Goal: Transaction & Acquisition: Purchase product/service

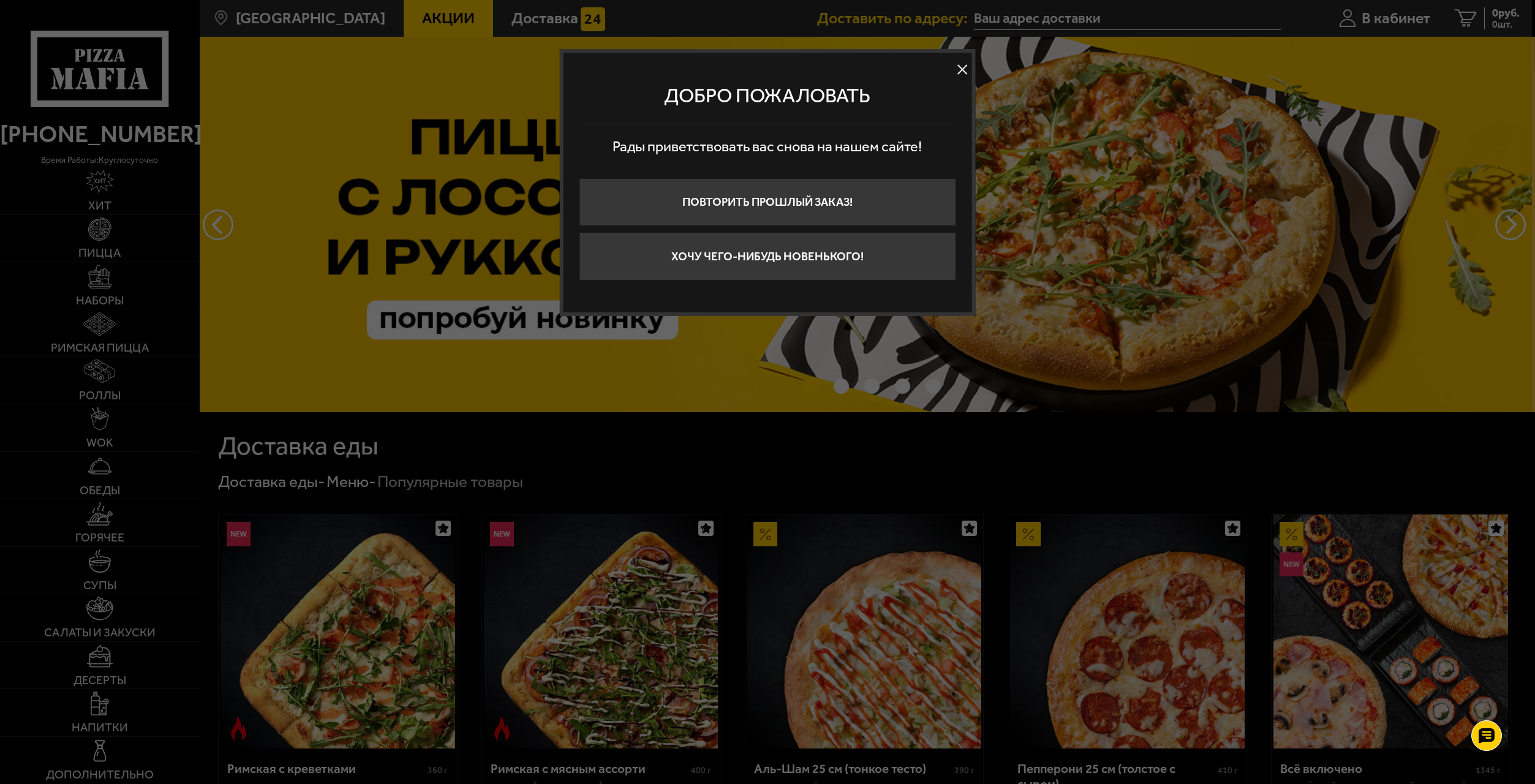
drag, startPoint x: 760, startPoint y: 201, endPoint x: 760, endPoint y: 450, distance: 249.0
click at [760, 453] on div at bounding box center [768, 392] width 1535 height 784
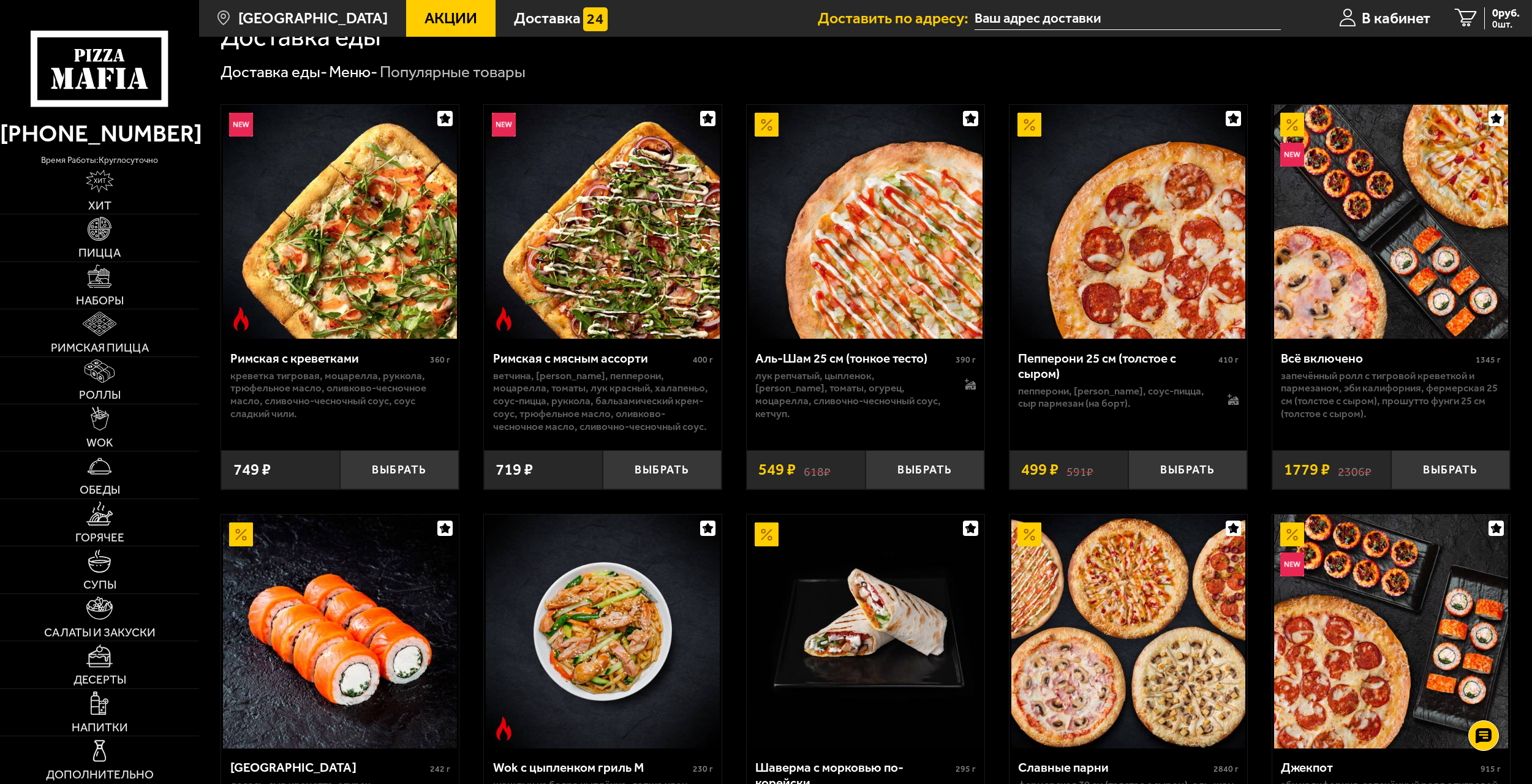
scroll to position [411, 0]
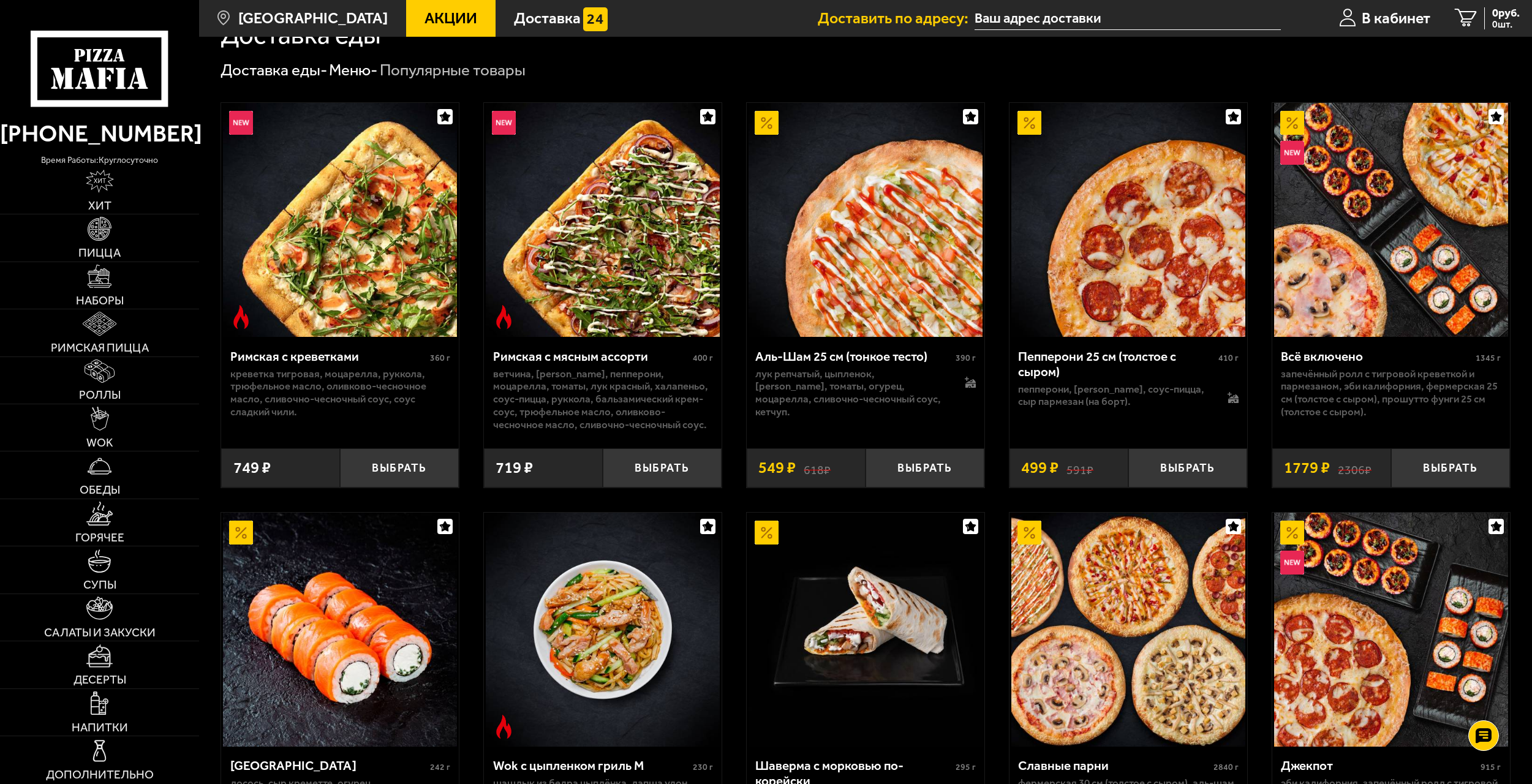
drag, startPoint x: 755, startPoint y: 454, endPoint x: 1534, endPoint y: 321, distance: 790.3
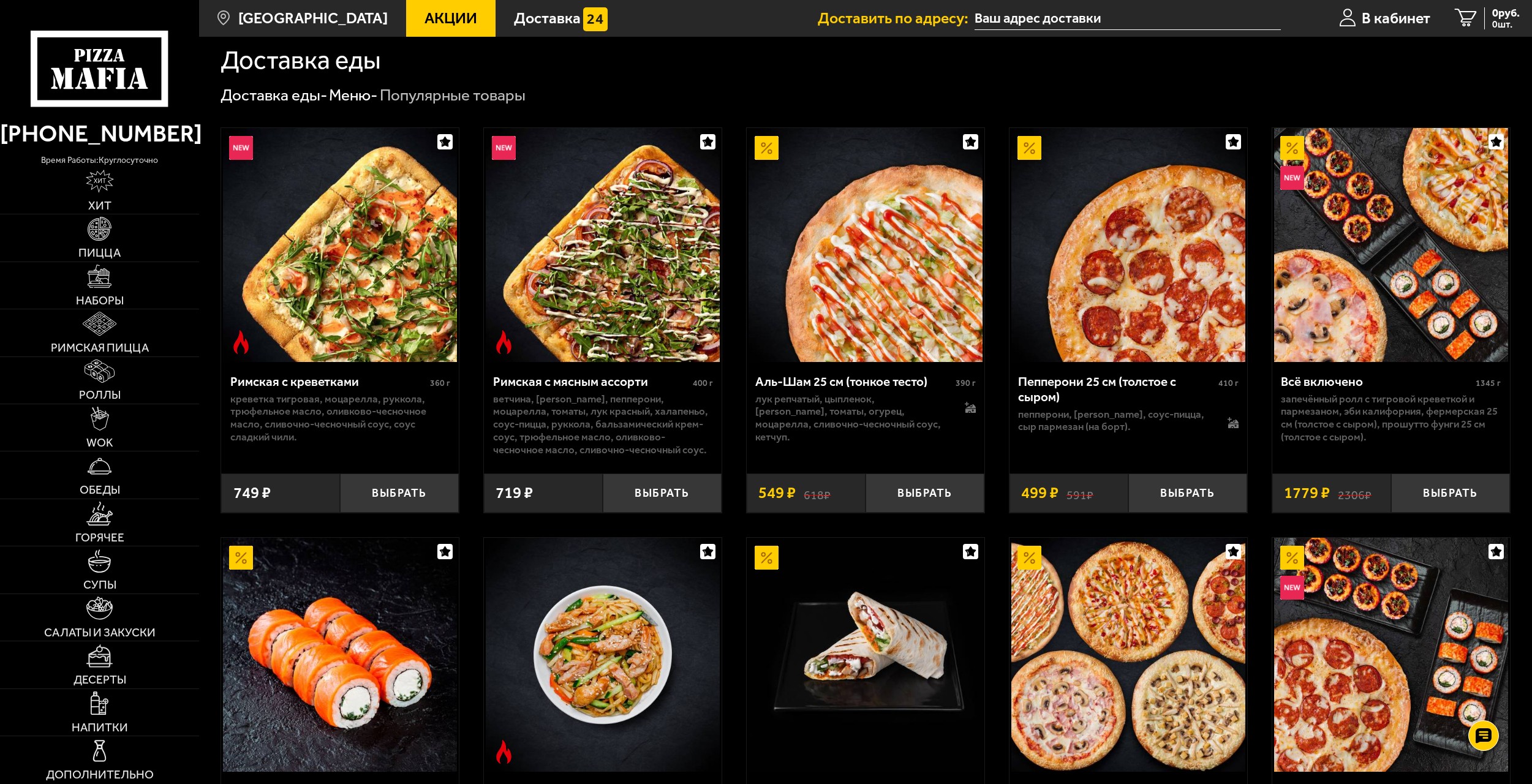
scroll to position [384, 0]
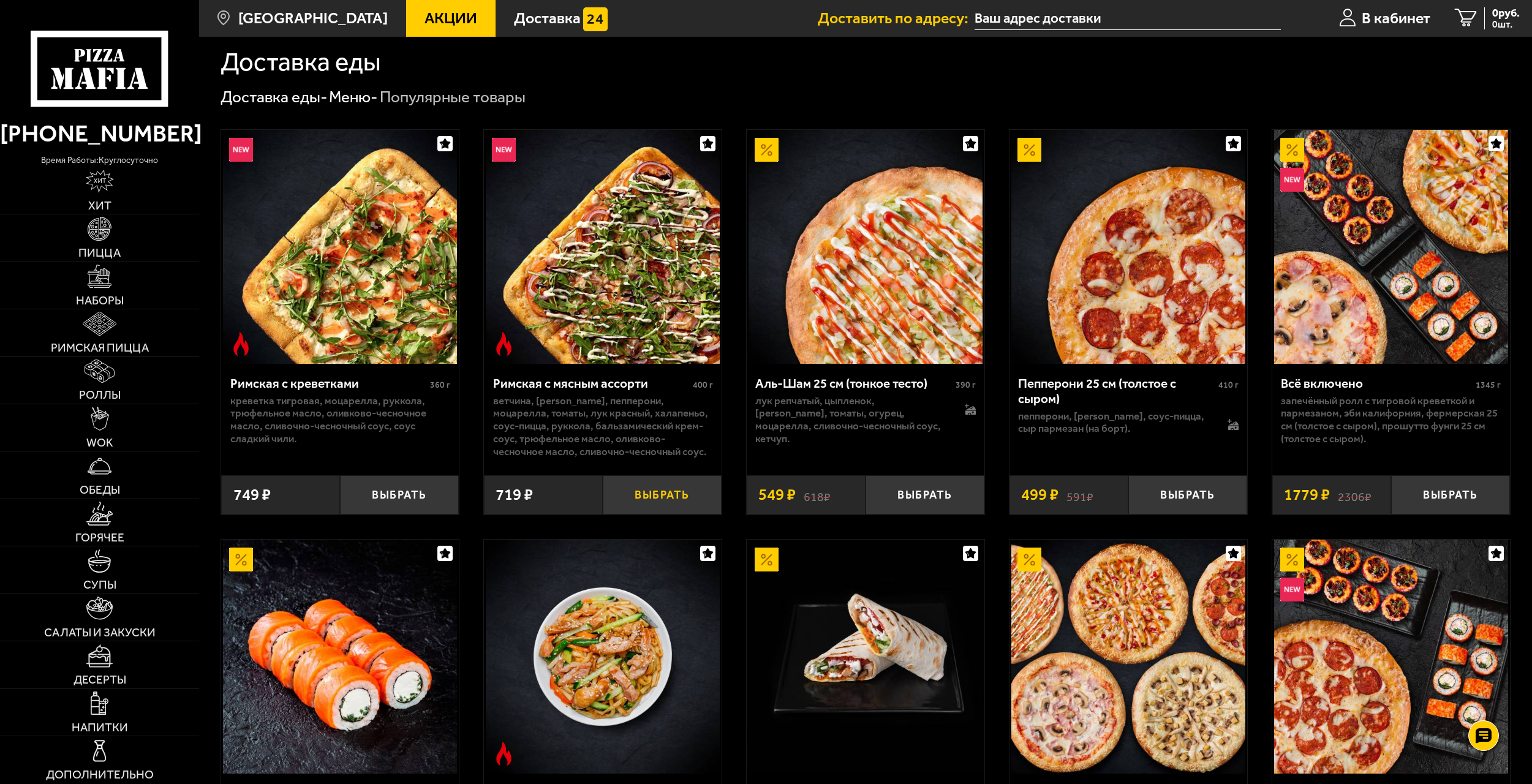
click at [678, 494] on button "Выбрать" at bounding box center [661, 495] width 119 height 39
click at [109, 278] on img at bounding box center [99, 276] width 23 height 23
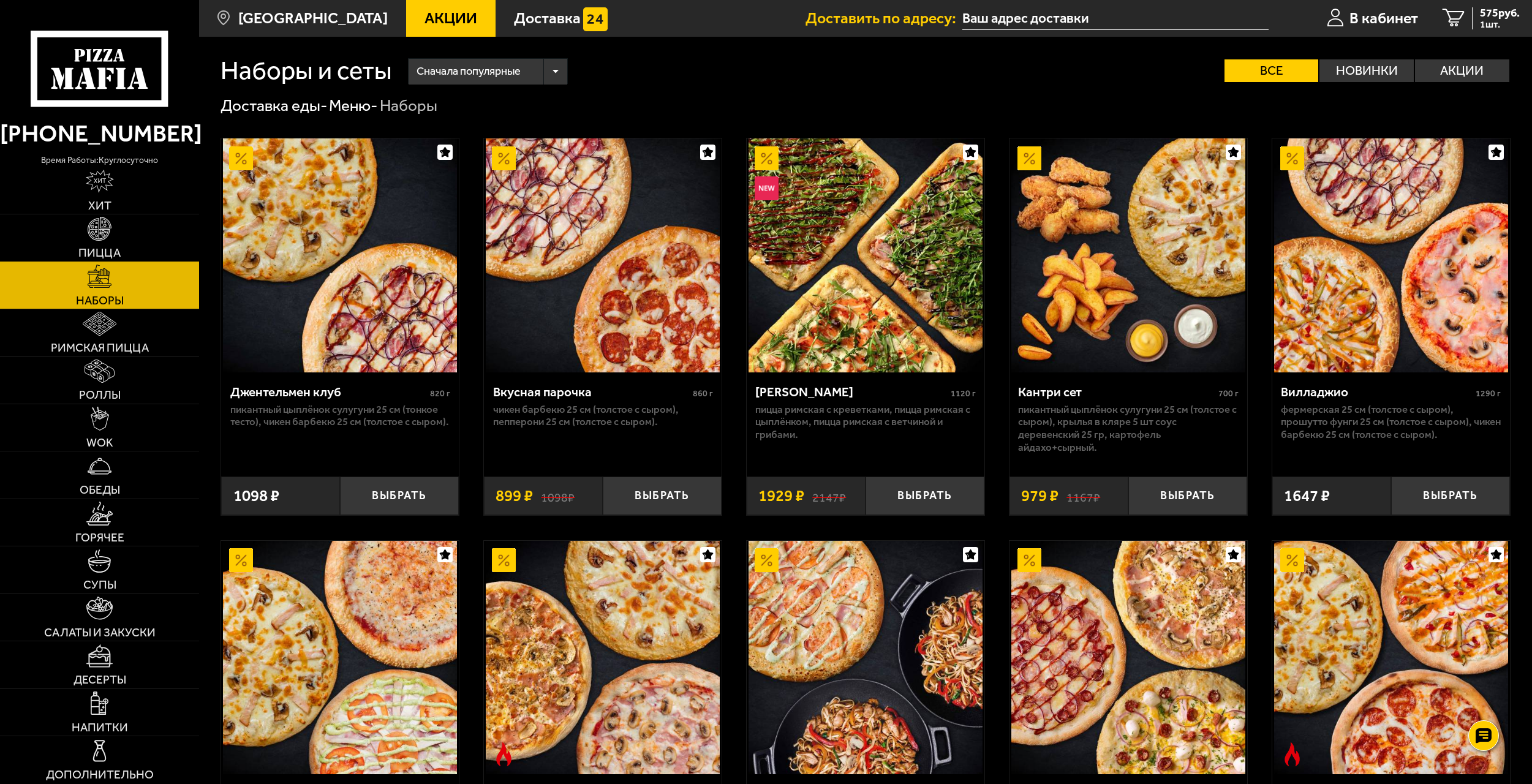
click at [104, 251] on span "Пицца" at bounding box center [100, 252] width 42 height 12
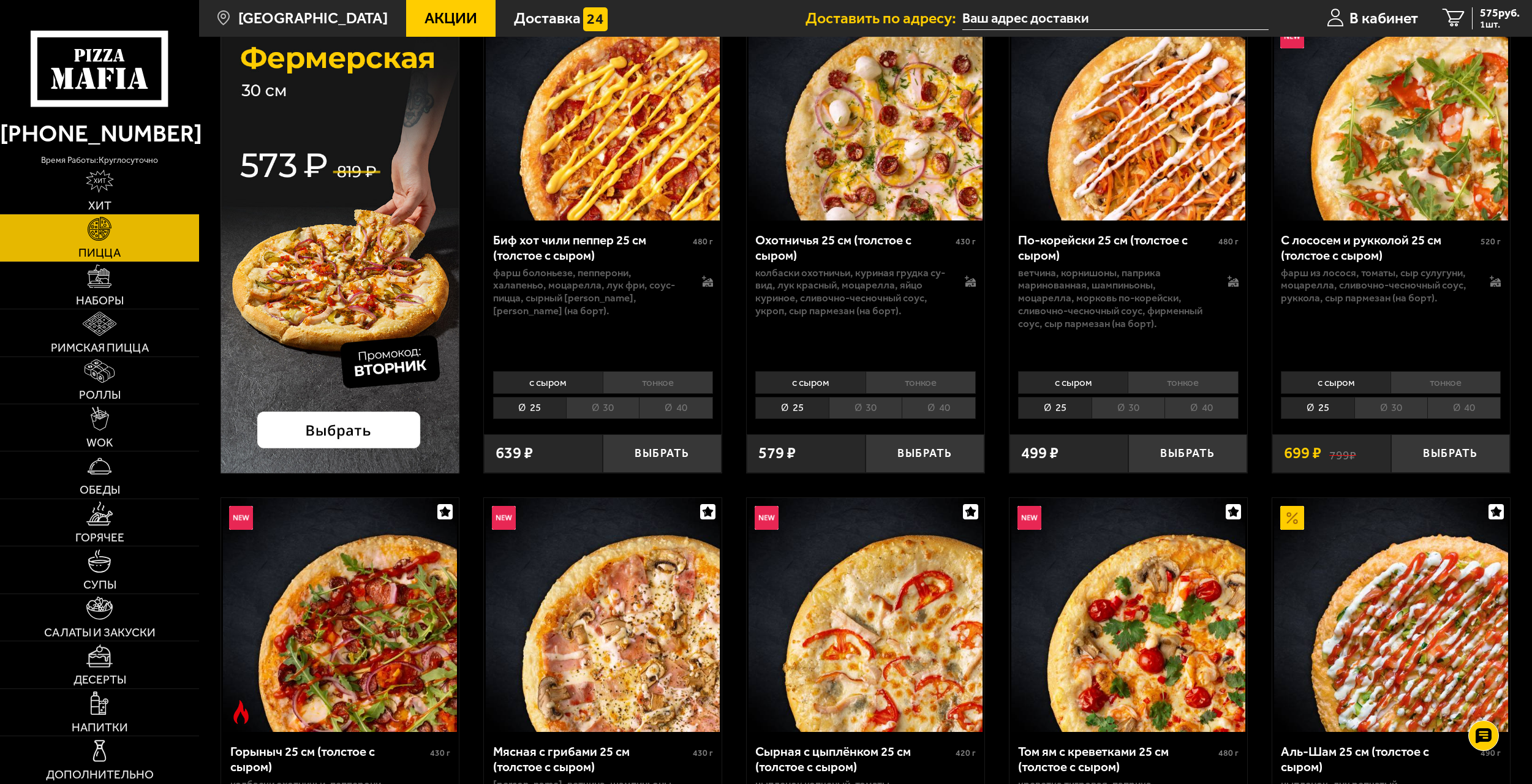
scroll to position [157, 0]
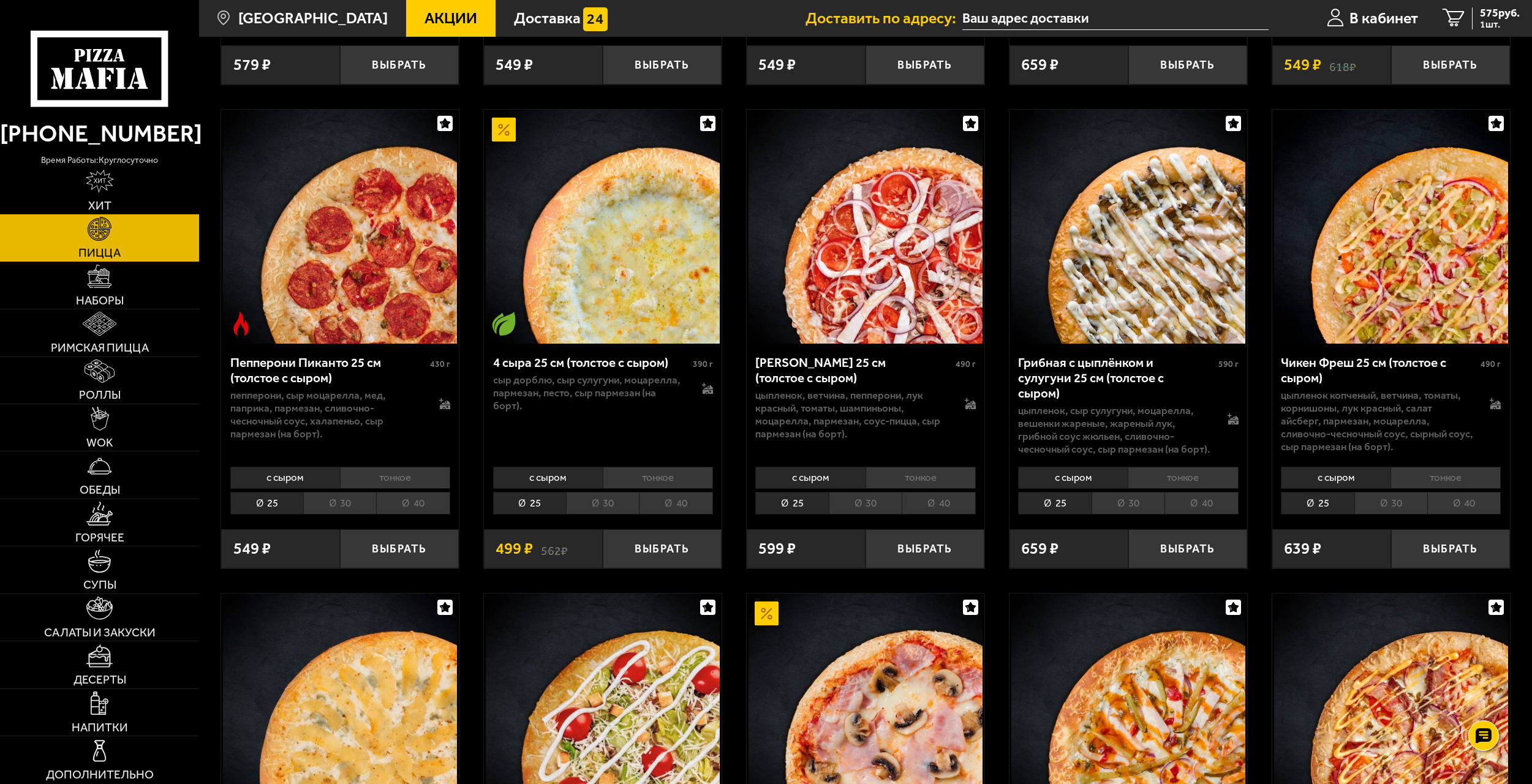
drag, startPoint x: 733, startPoint y: 391, endPoint x: 704, endPoint y: 456, distance: 71.2
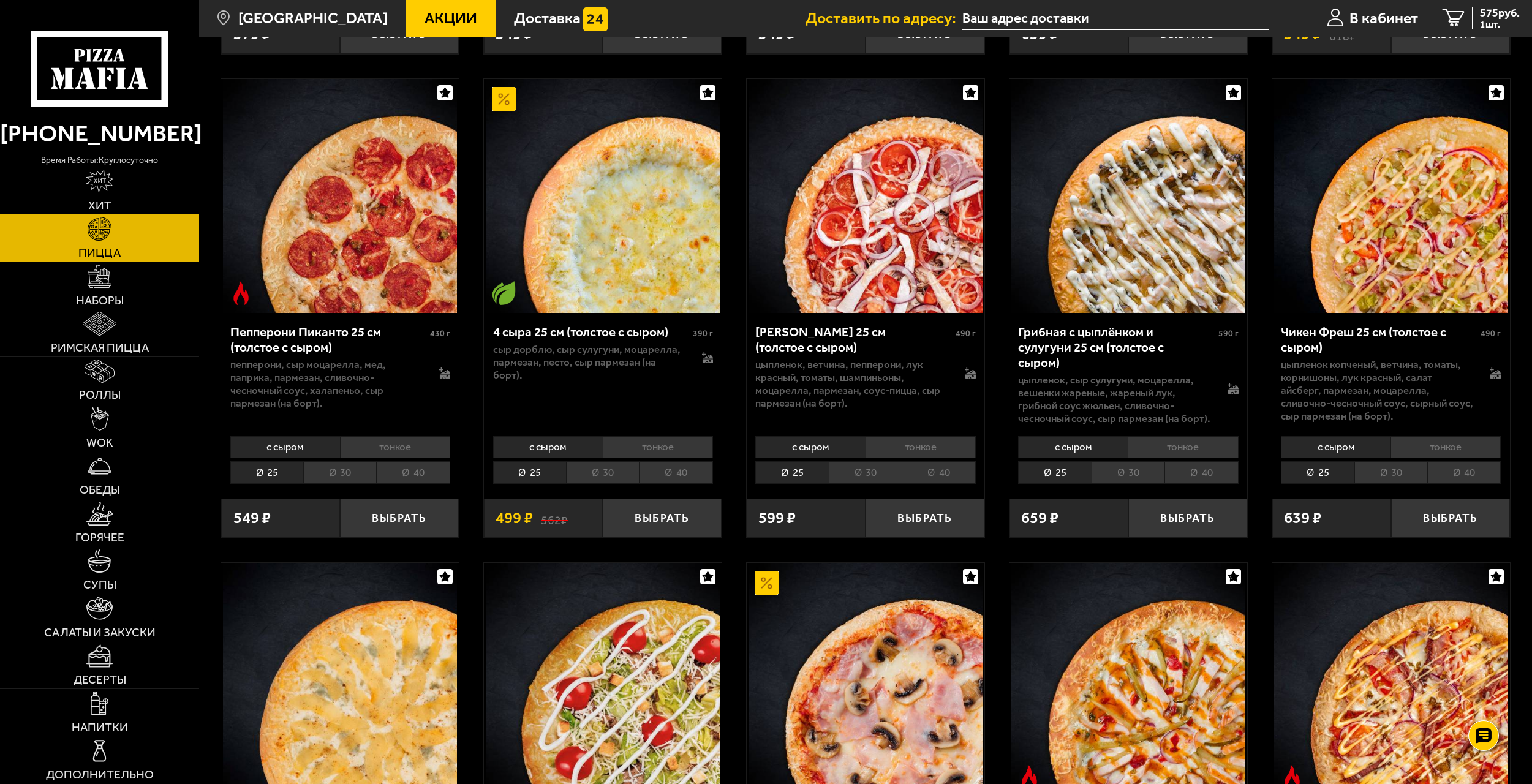
click at [374, 445] on li "тонкое" at bounding box center [395, 447] width 110 height 22
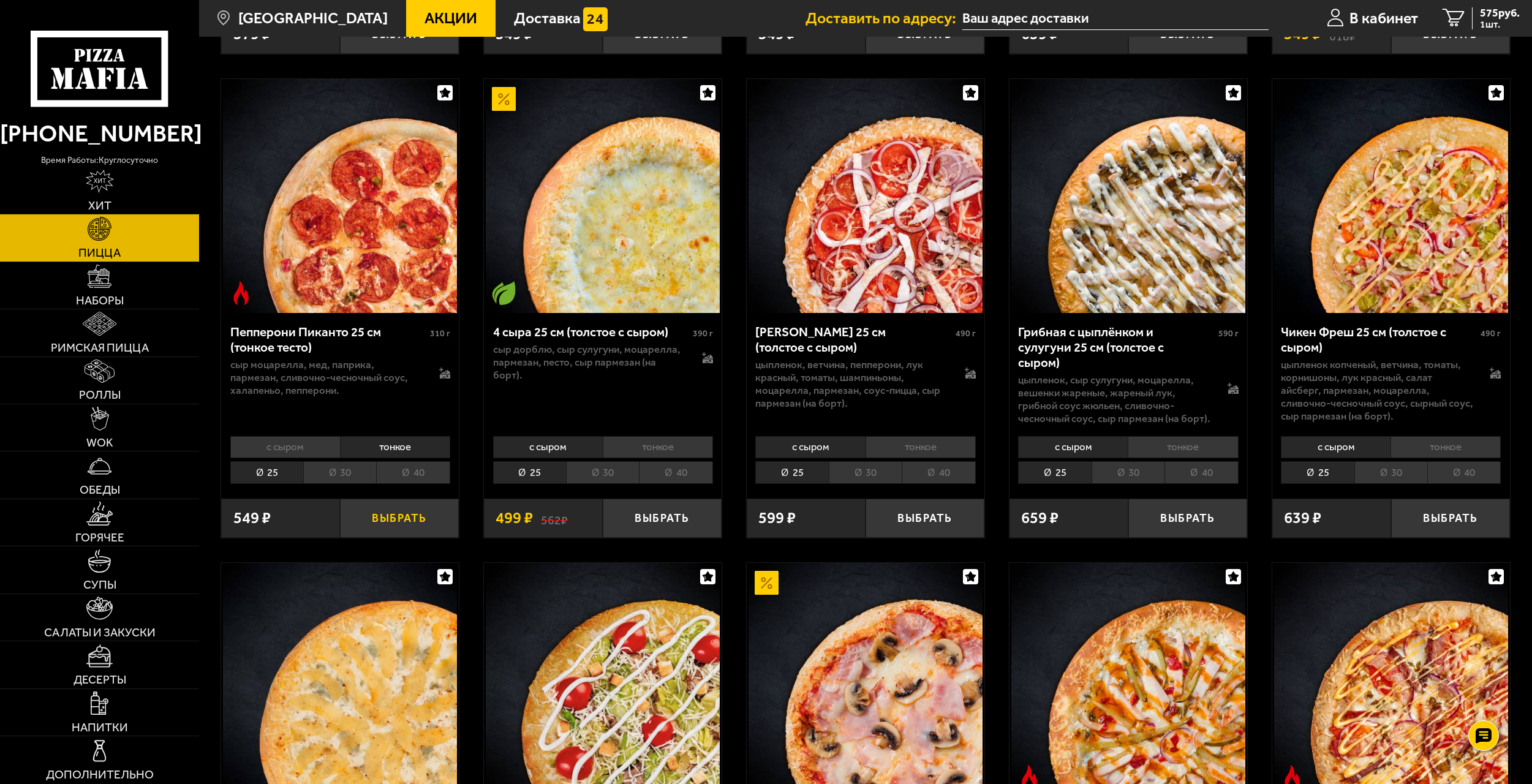
click at [393, 524] on button "Выбрать" at bounding box center [399, 518] width 119 height 39
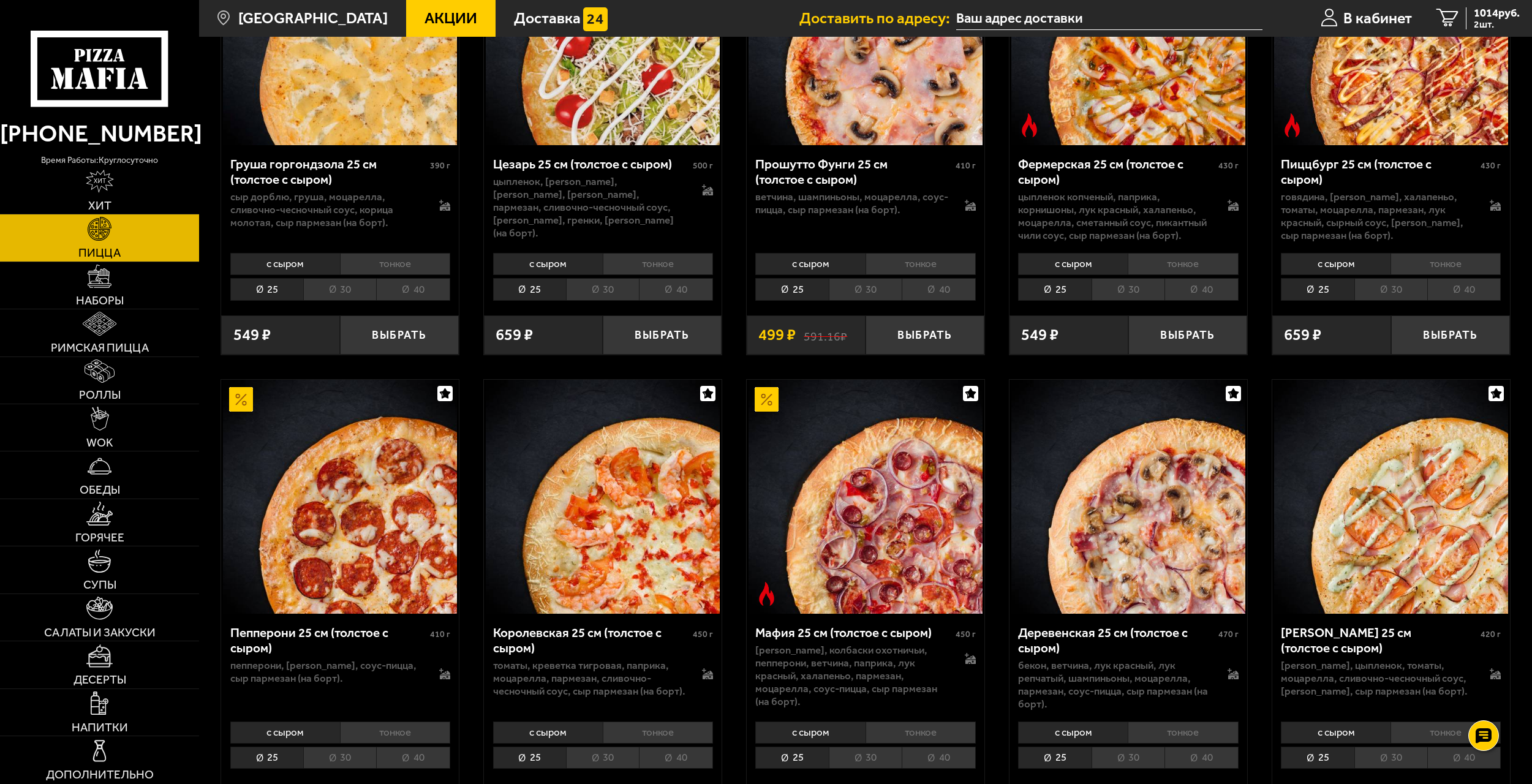
scroll to position [1705, 0]
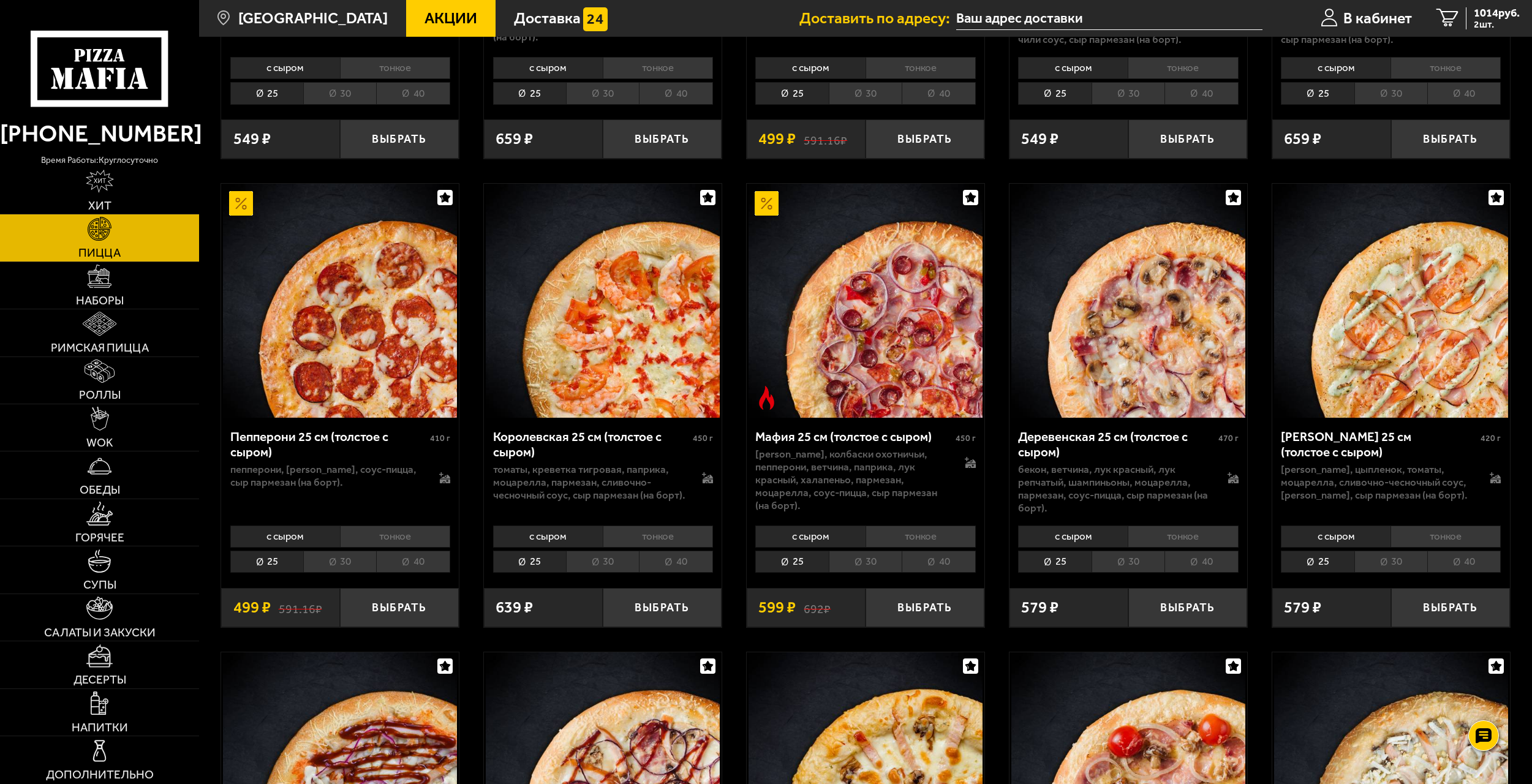
drag, startPoint x: 470, startPoint y: 511, endPoint x: 641, endPoint y: 518, distance: 171.1
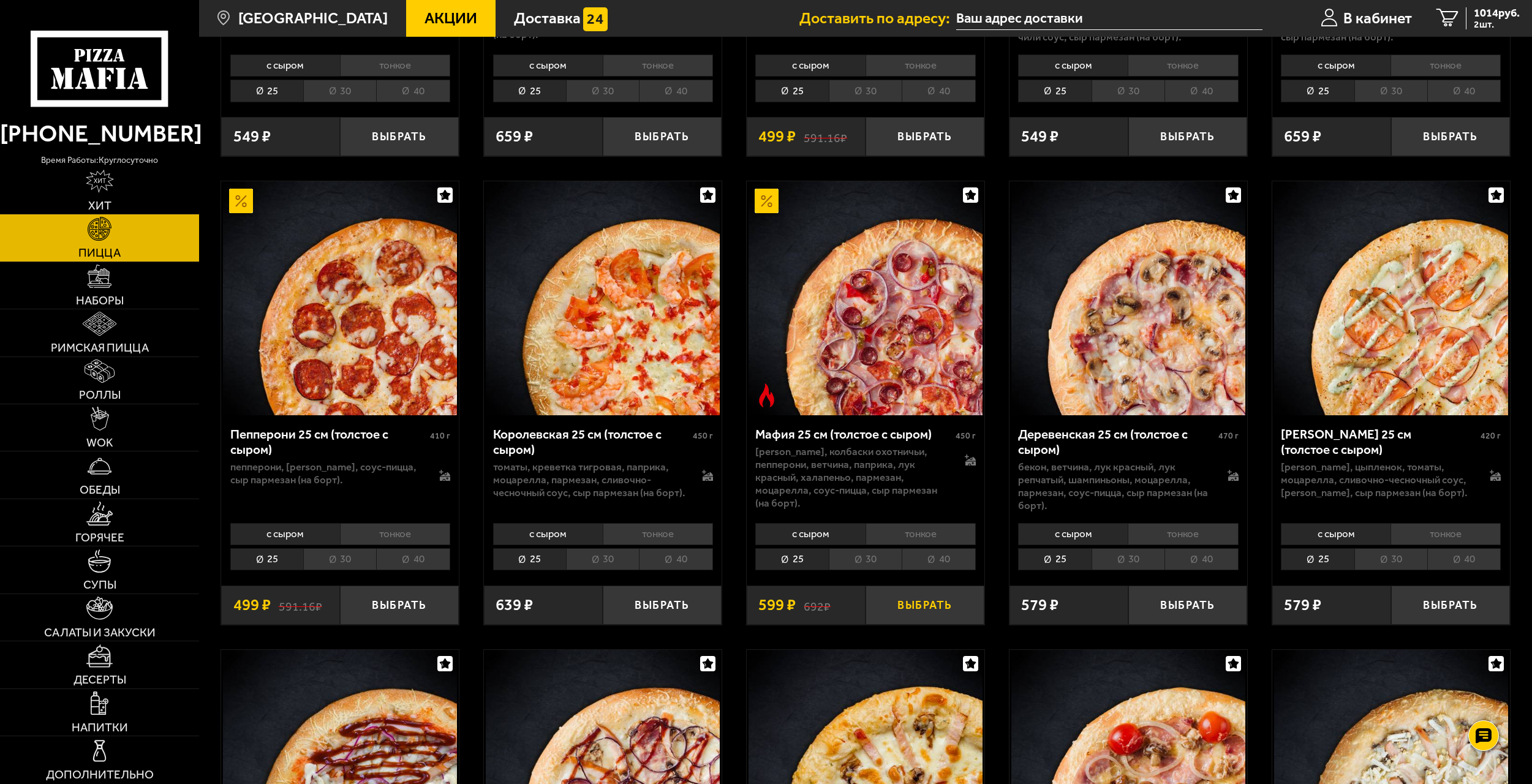
click at [901, 608] on button "Выбрать" at bounding box center [925, 605] width 119 height 39
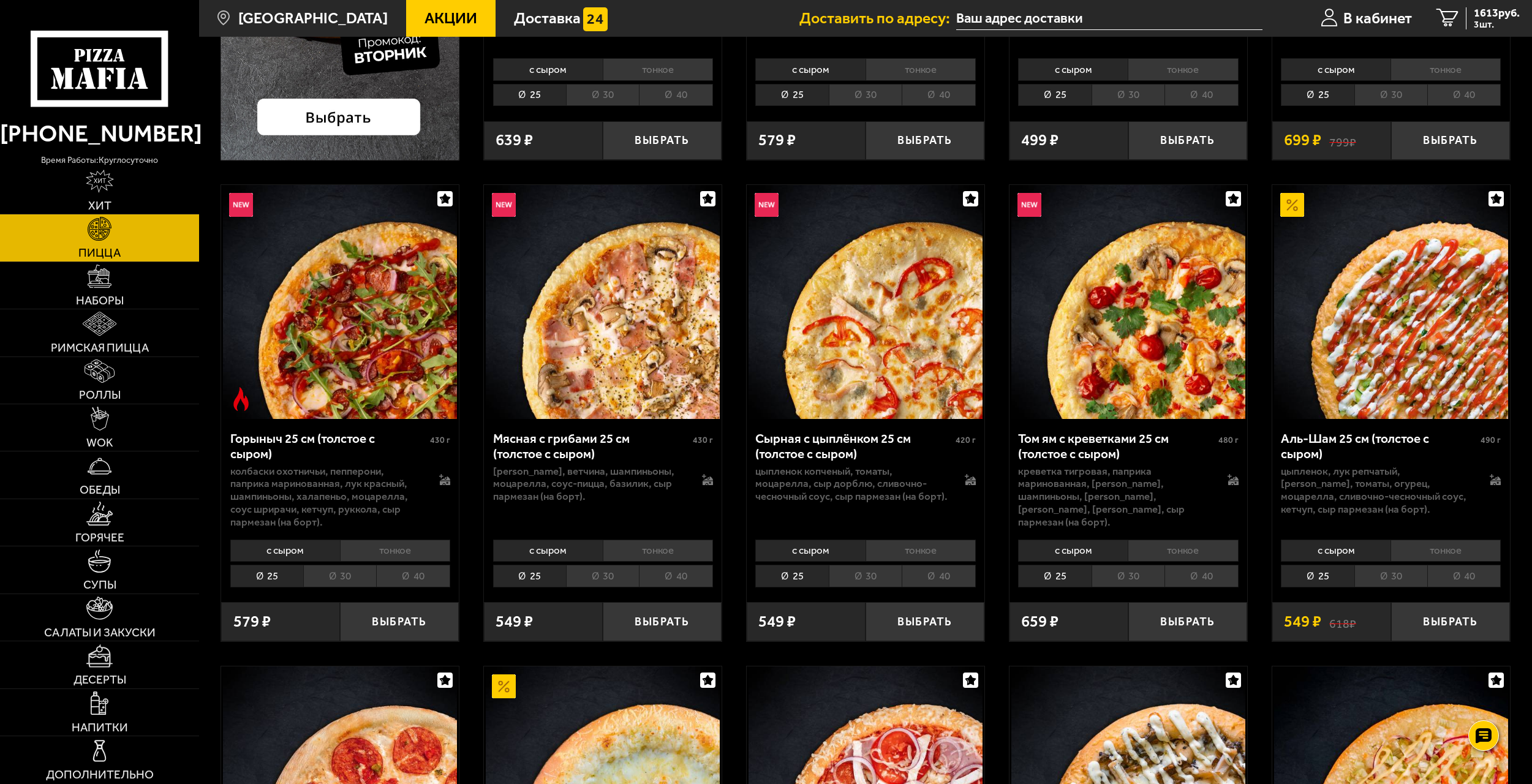
scroll to position [0, 0]
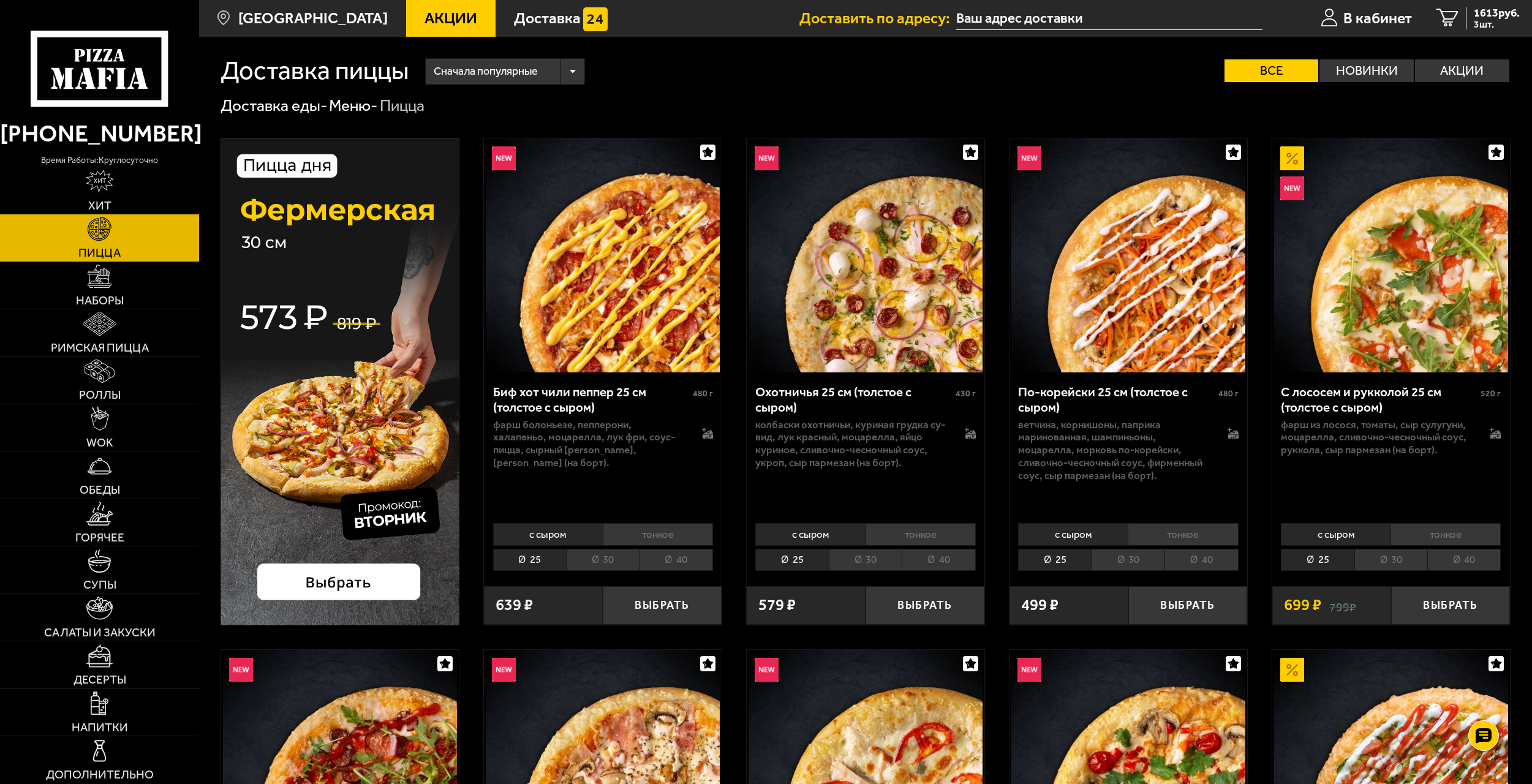
drag, startPoint x: 993, startPoint y: 611, endPoint x: 992, endPoint y: 302, distance: 309.0
click at [101, 708] on img at bounding box center [100, 703] width 18 height 23
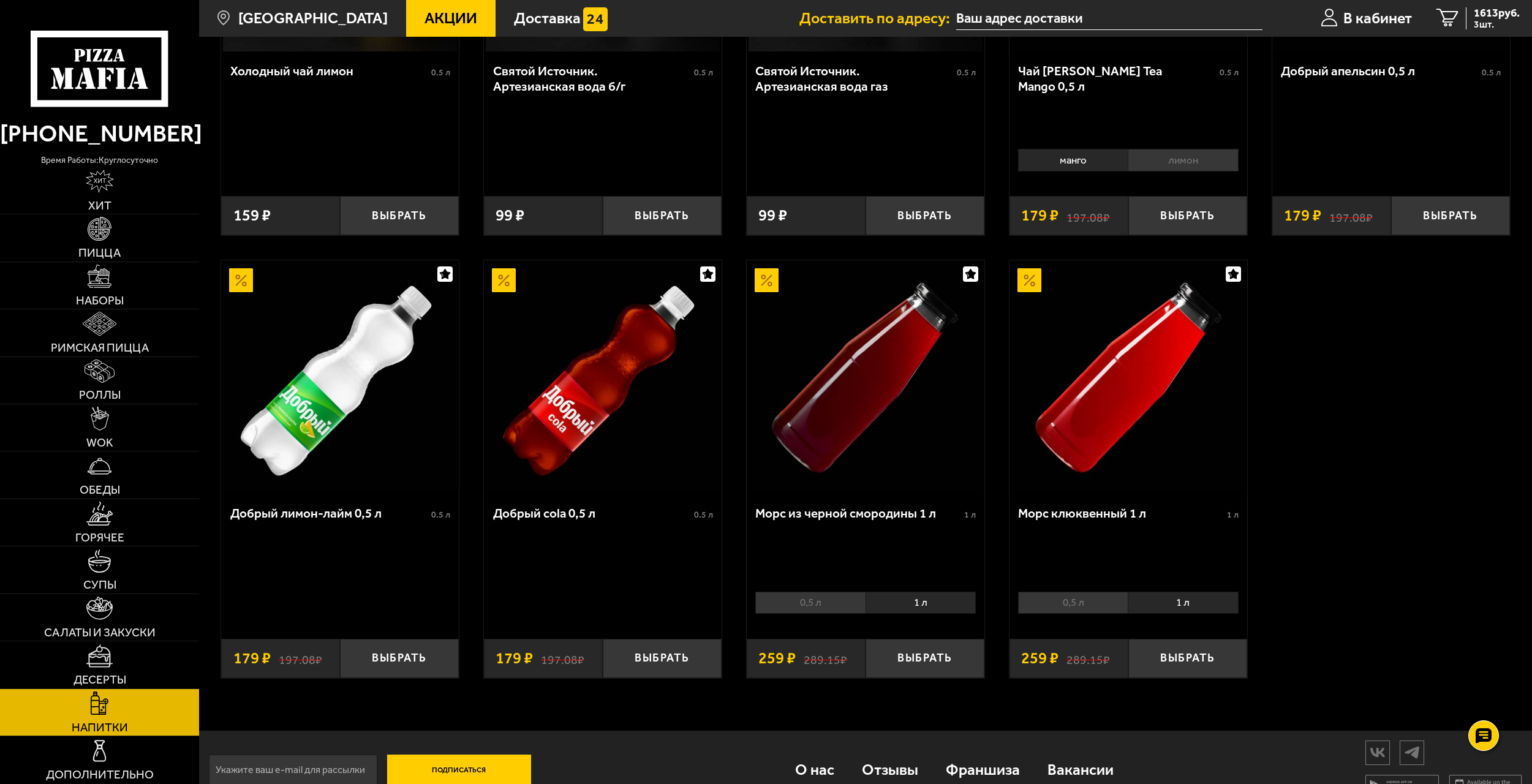
drag, startPoint x: 457, startPoint y: 519, endPoint x: 473, endPoint y: 535, distance: 22.6
click at [654, 662] on button "Выбрать" at bounding box center [661, 658] width 119 height 39
click at [696, 658] on button "+" at bounding box center [701, 658] width 40 height 39
click at [1484, 22] on span "5 шт." at bounding box center [1496, 25] width 46 height 10
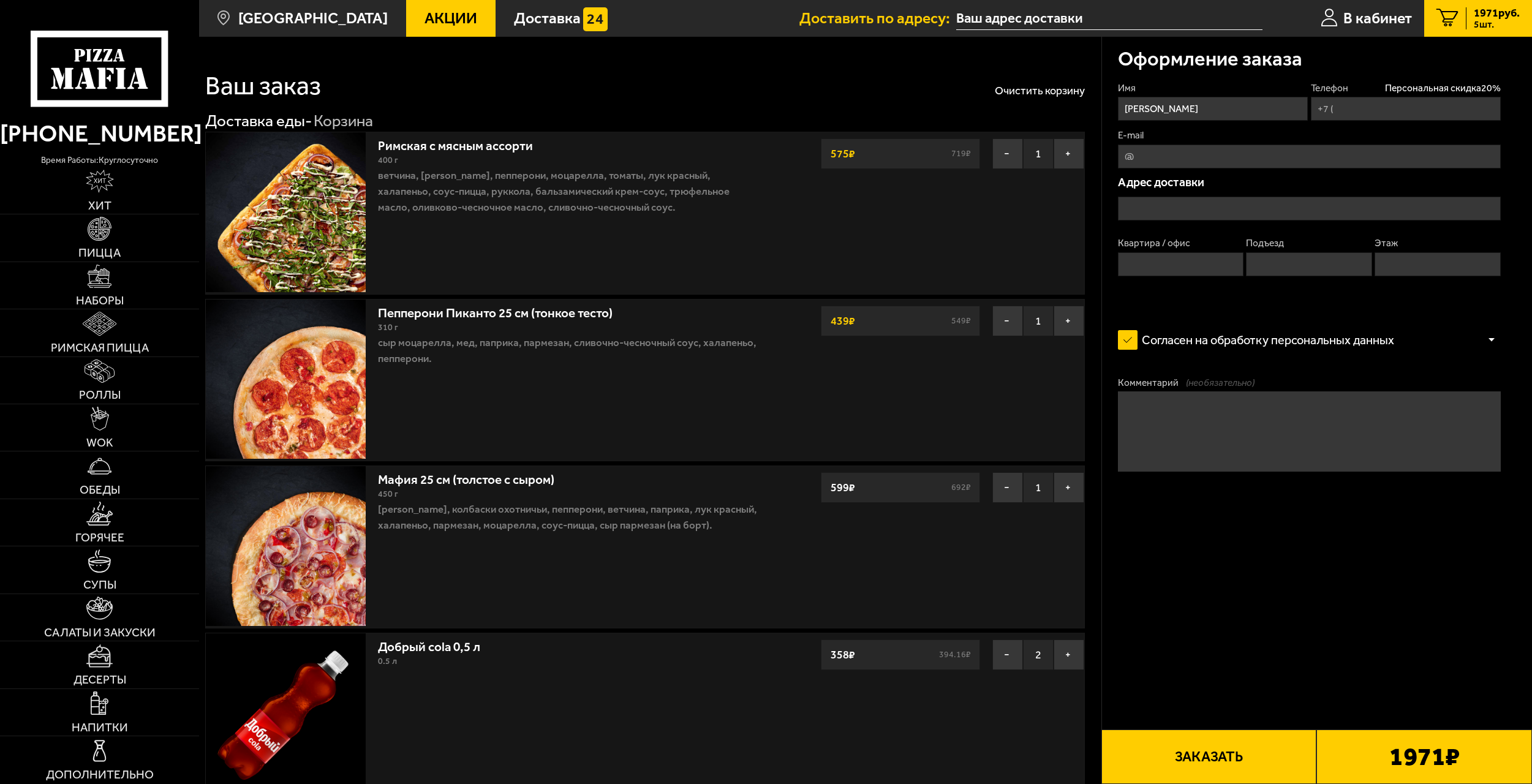
type input "[PHONE_NUMBER]"
type input "[STREET_ADDRESS]"
type input "5"
type input "[STREET_ADDRESS]"
click at [1191, 155] on input "E-mail" at bounding box center [1309, 156] width 383 height 24
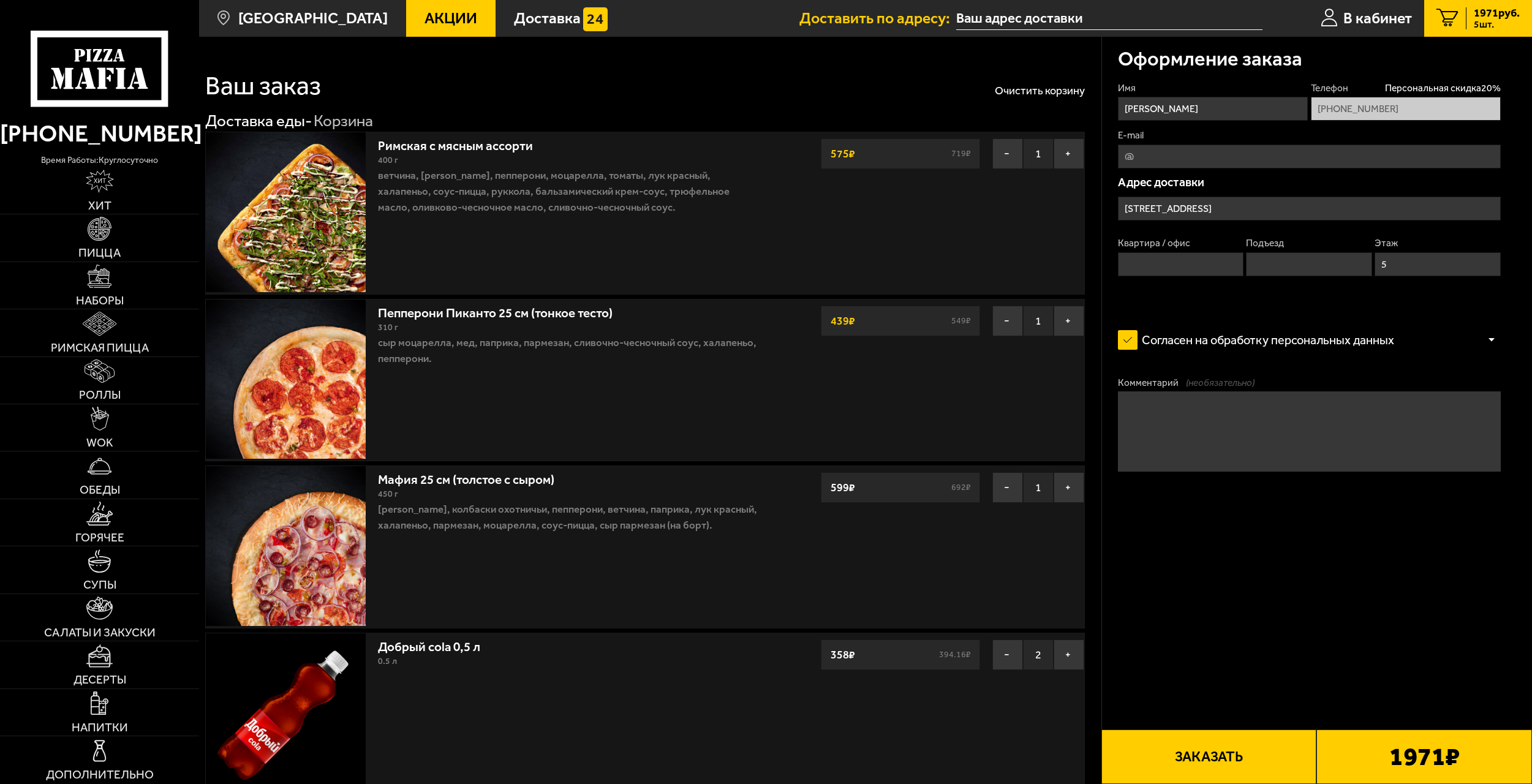
click at [1156, 266] on input "Квартира / офис" at bounding box center [1181, 264] width 126 height 24
type input "37"
click at [1268, 253] on input "Подъезд" at bounding box center [1309, 264] width 126 height 24
type input "2"
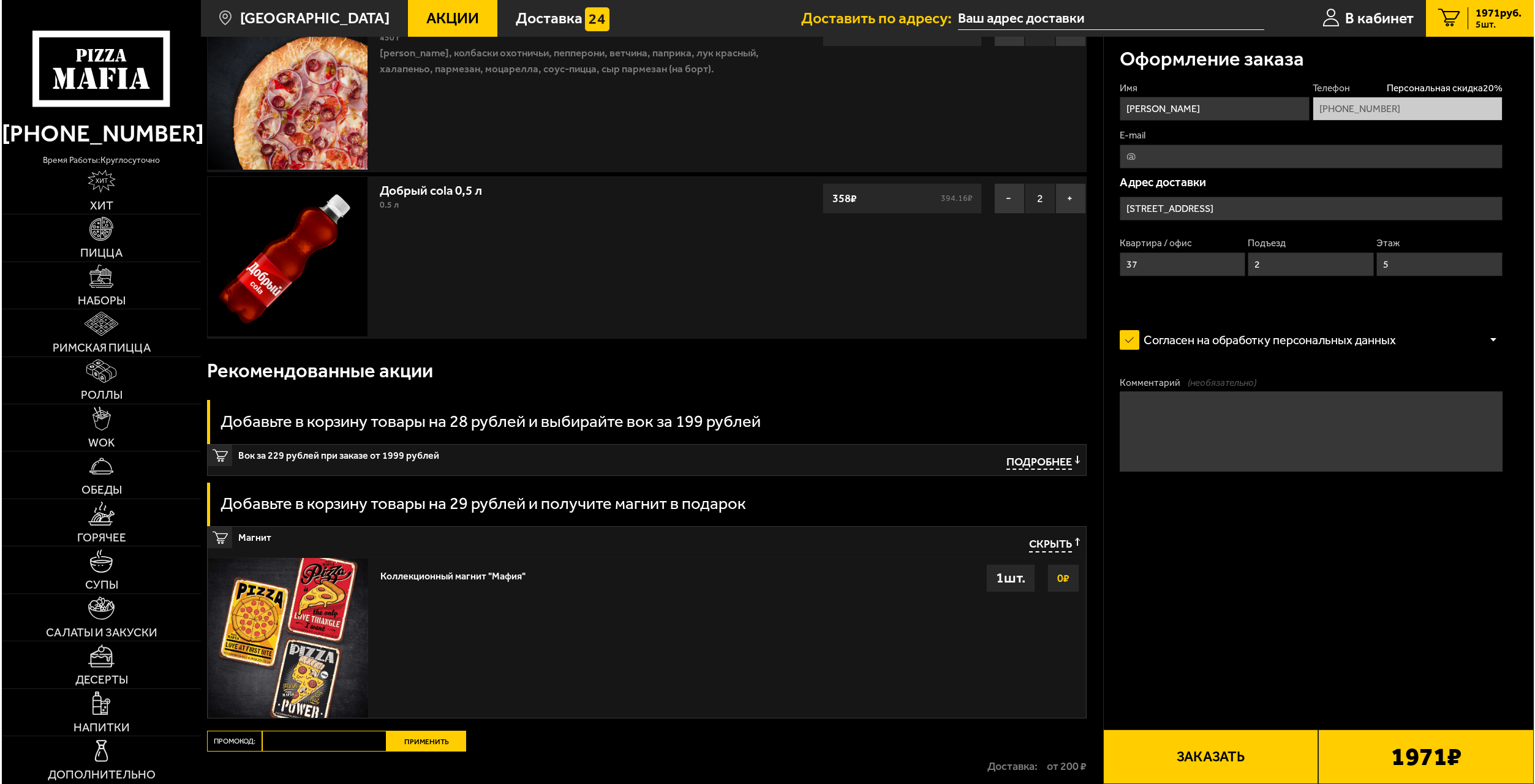
scroll to position [475, 0]
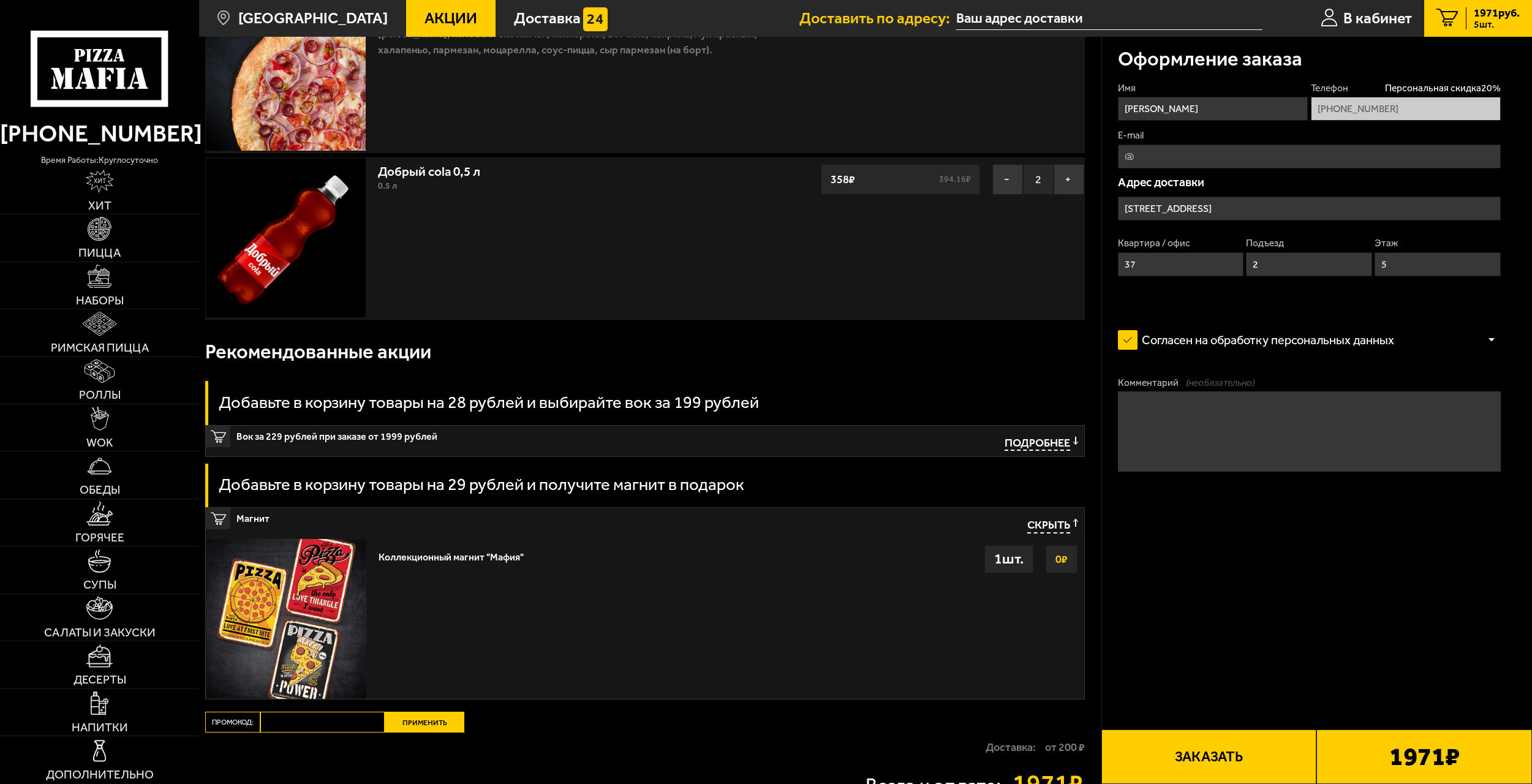
click at [1197, 338] on label "Согласен на обработку персональных данных" at bounding box center [1263, 339] width 292 height 32
click at [0, 0] on input "Согласен на обработку персональных данных" at bounding box center [0, 0] width 0 height 0
click at [1122, 338] on label "Согласен на обработку персональных данных" at bounding box center [1263, 339] width 292 height 32
click at [0, 0] on input "Согласен на обработку персональных данных" at bounding box center [0, 0] width 0 height 0
click at [1214, 435] on textarea "Комментарий (необязательно)" at bounding box center [1309, 431] width 383 height 80
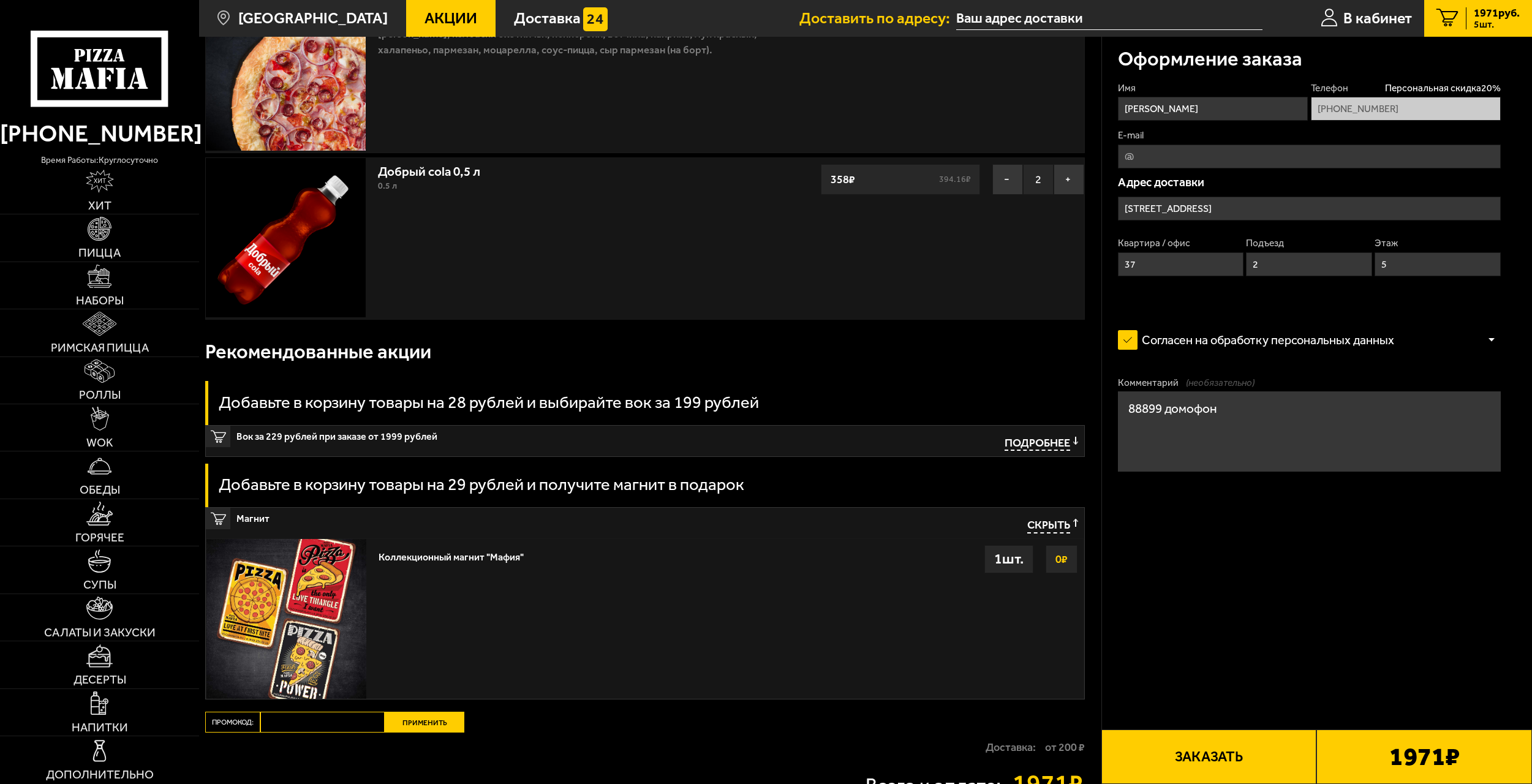
type textarea "88899 домофон"
click at [1192, 759] on button "Заказать" at bounding box center [1209, 757] width 215 height 55
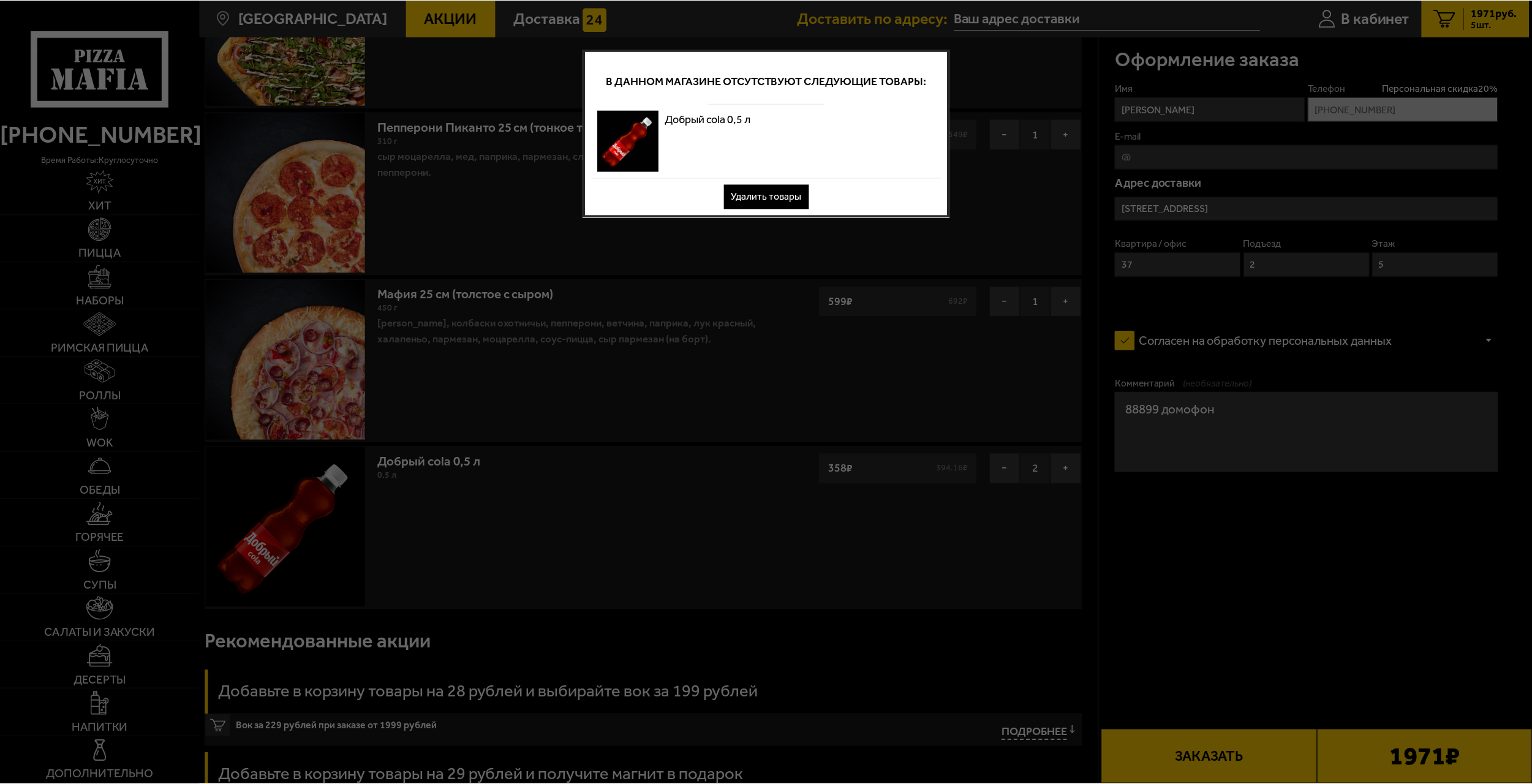
scroll to position [0, 0]
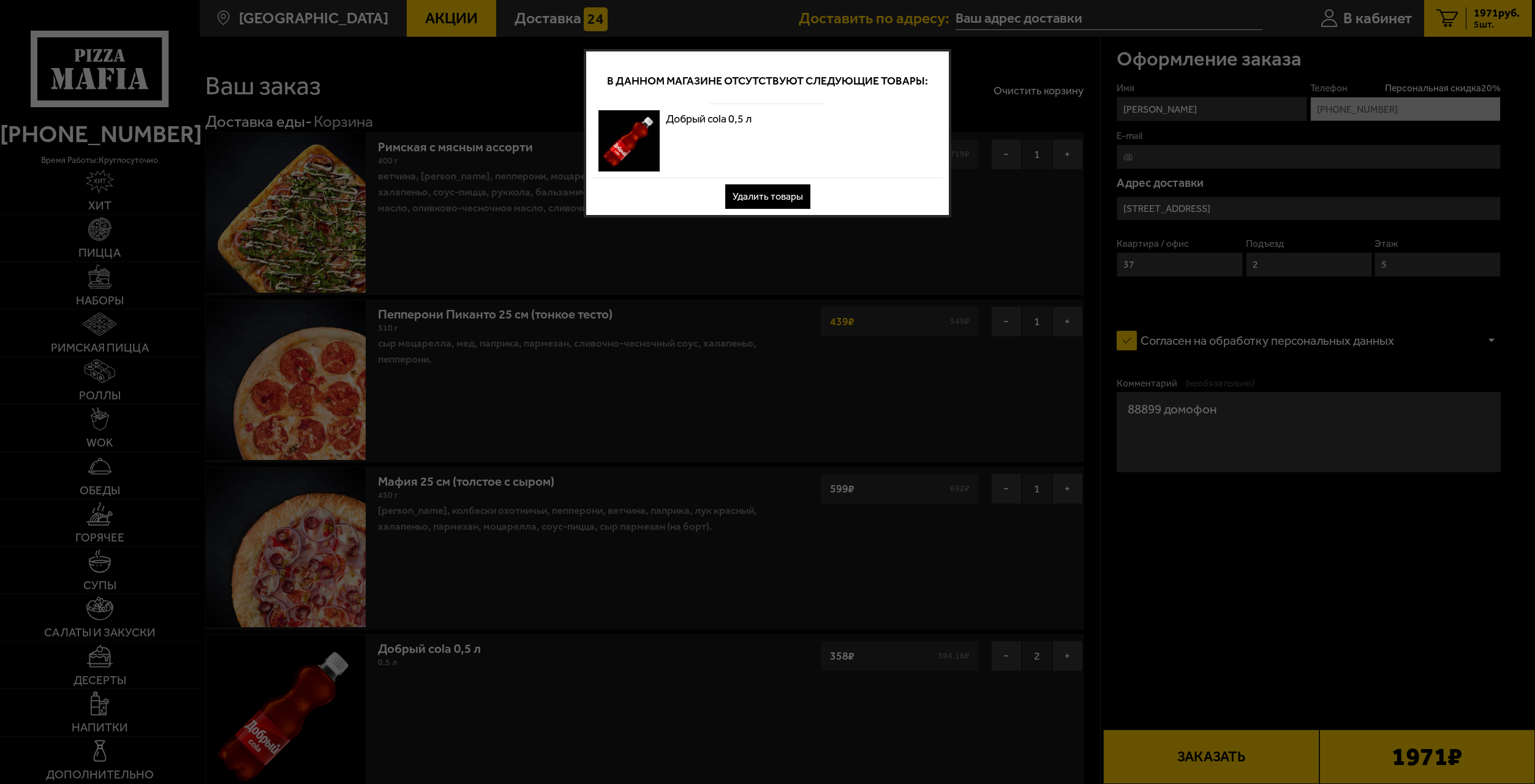
click at [746, 193] on button "Удалить товары" at bounding box center [768, 196] width 85 height 25
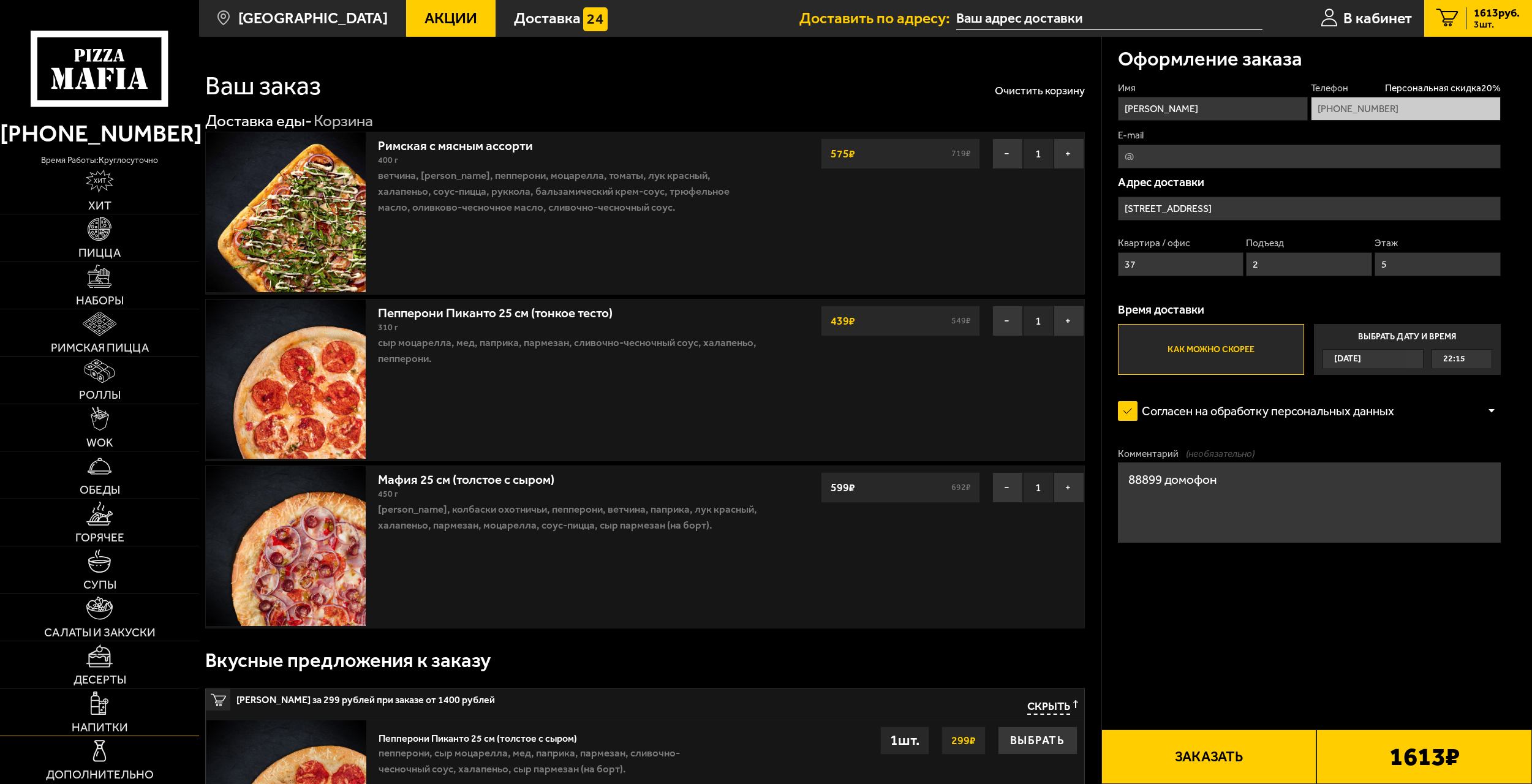
click at [106, 707] on img at bounding box center [100, 703] width 18 height 23
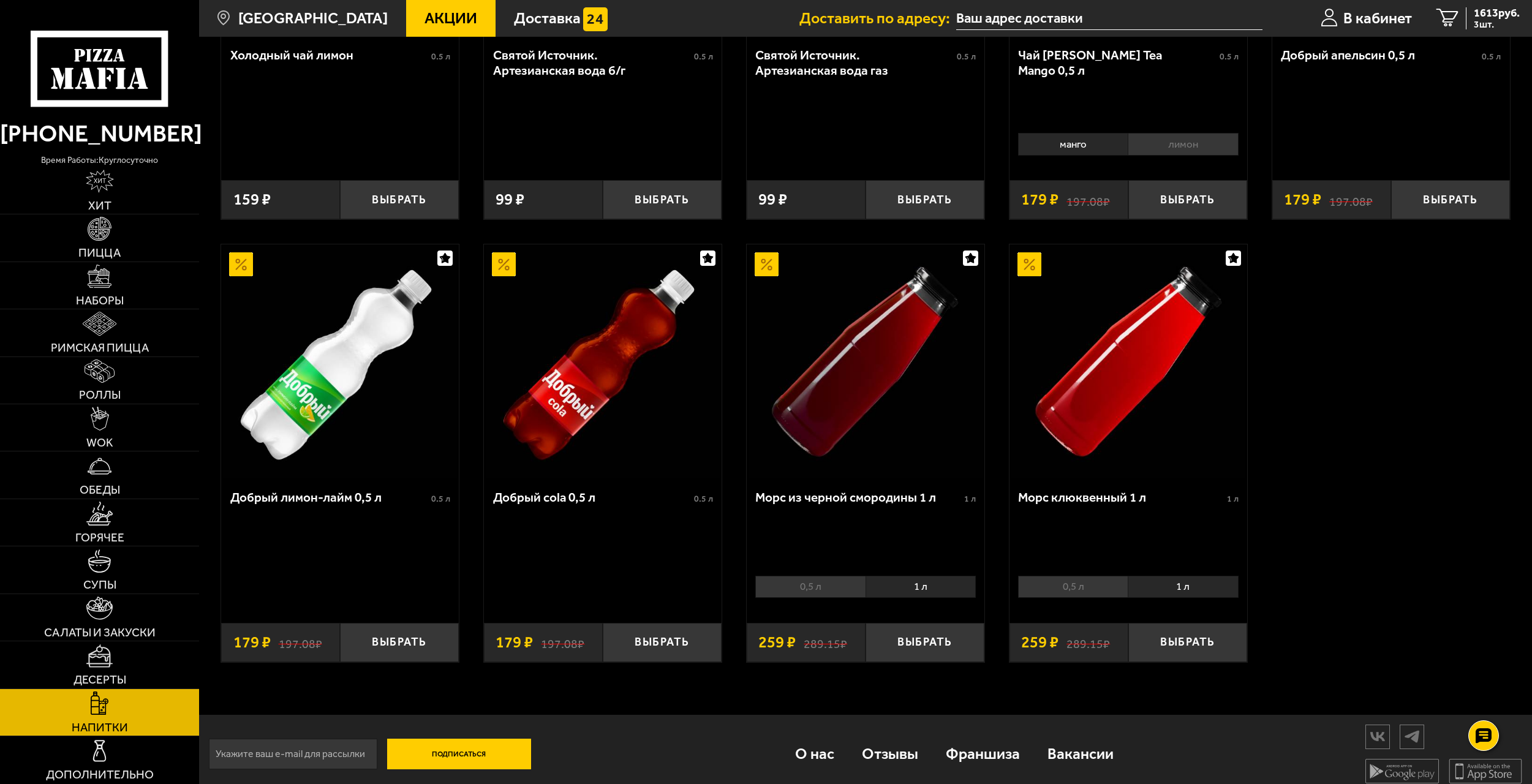
scroll to position [750, 0]
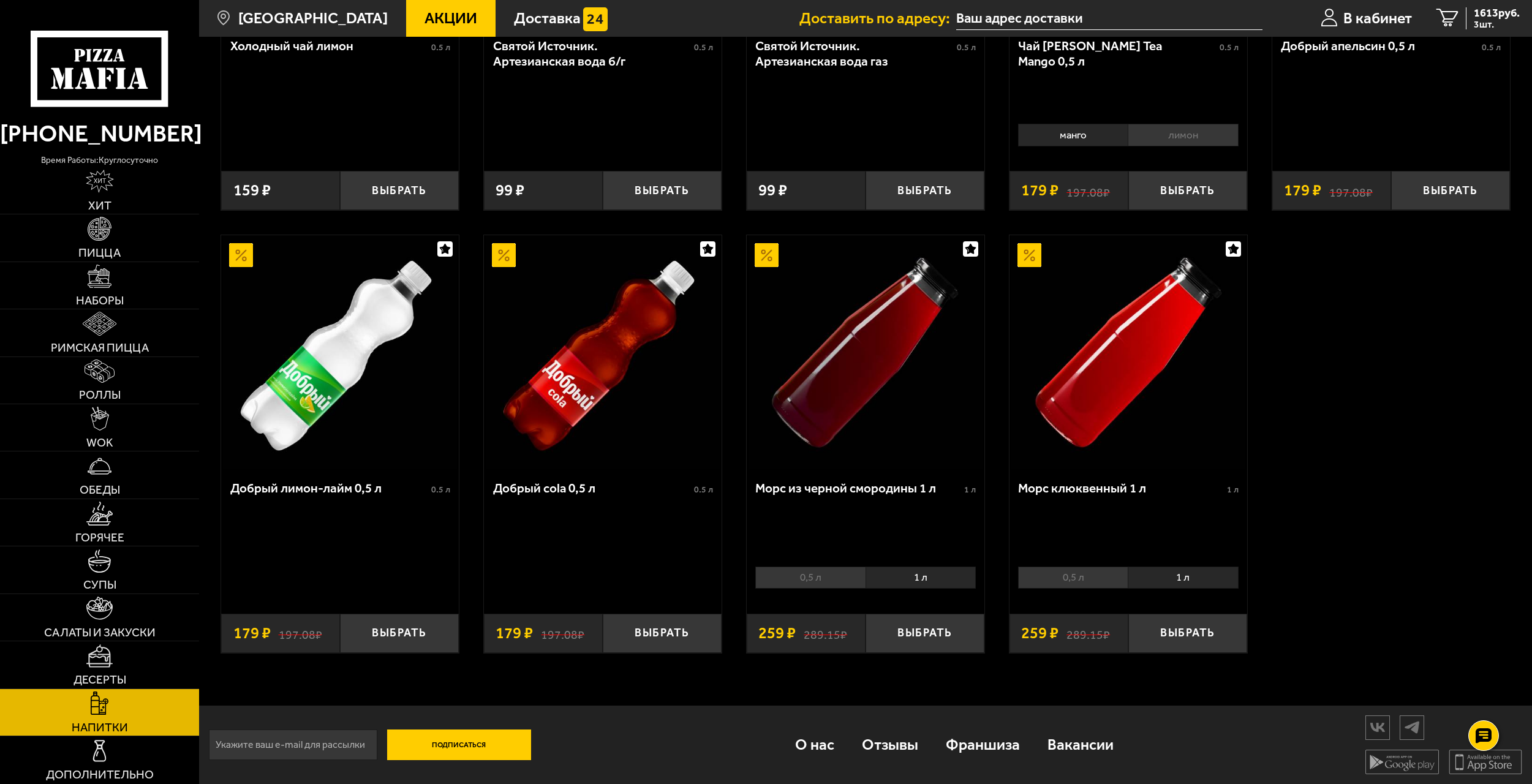
drag, startPoint x: 461, startPoint y: 543, endPoint x: 477, endPoint y: 558, distance: 21.9
click at [925, 633] on button "Выбрать" at bounding box center [925, 633] width 119 height 39
click at [1459, 10] on link "4 1872 руб. 4 шт." at bounding box center [1478, 18] width 108 height 36
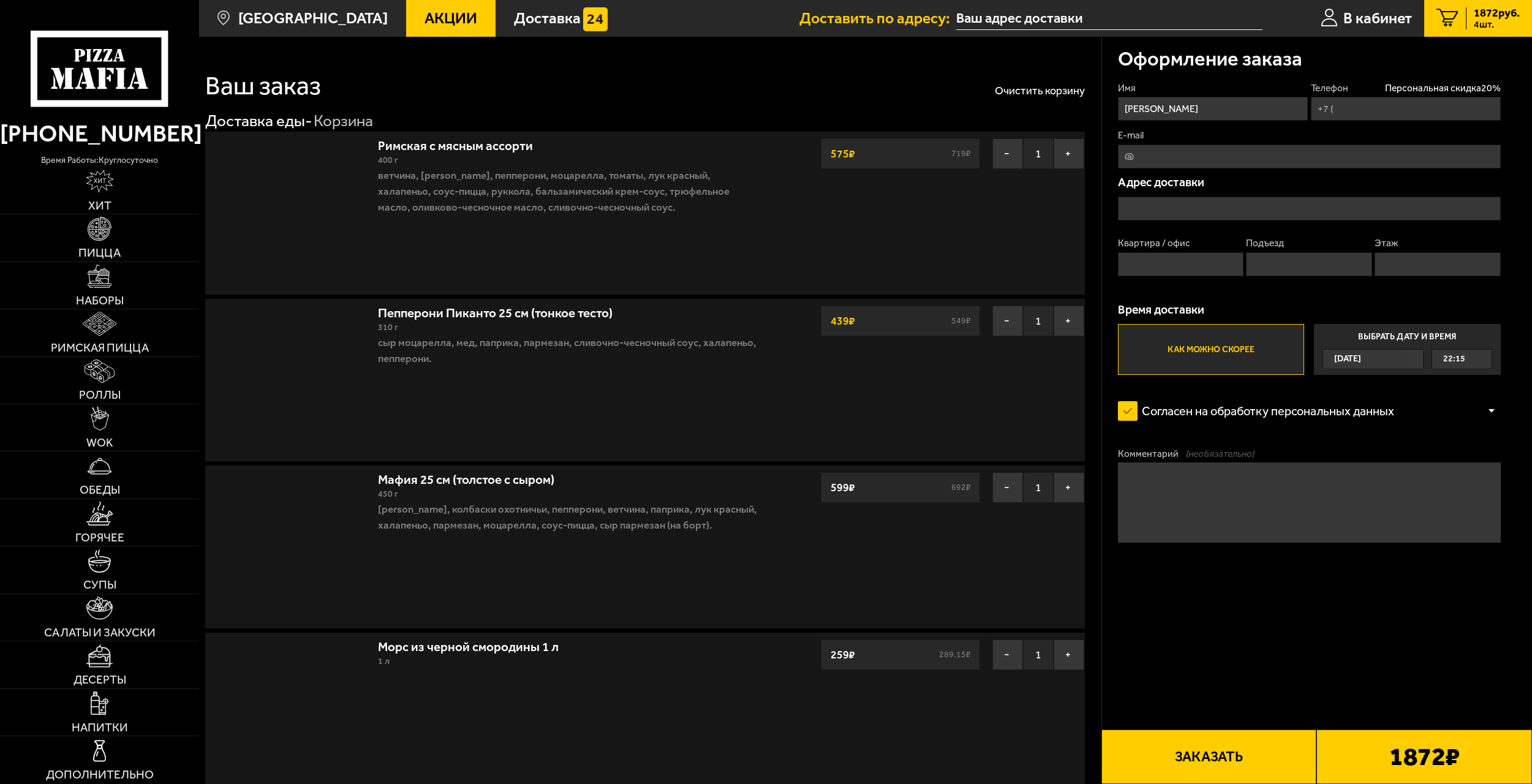
type input "[PHONE_NUMBER]"
type input "[STREET_ADDRESS]"
type input "5"
type input "[STREET_ADDRESS]"
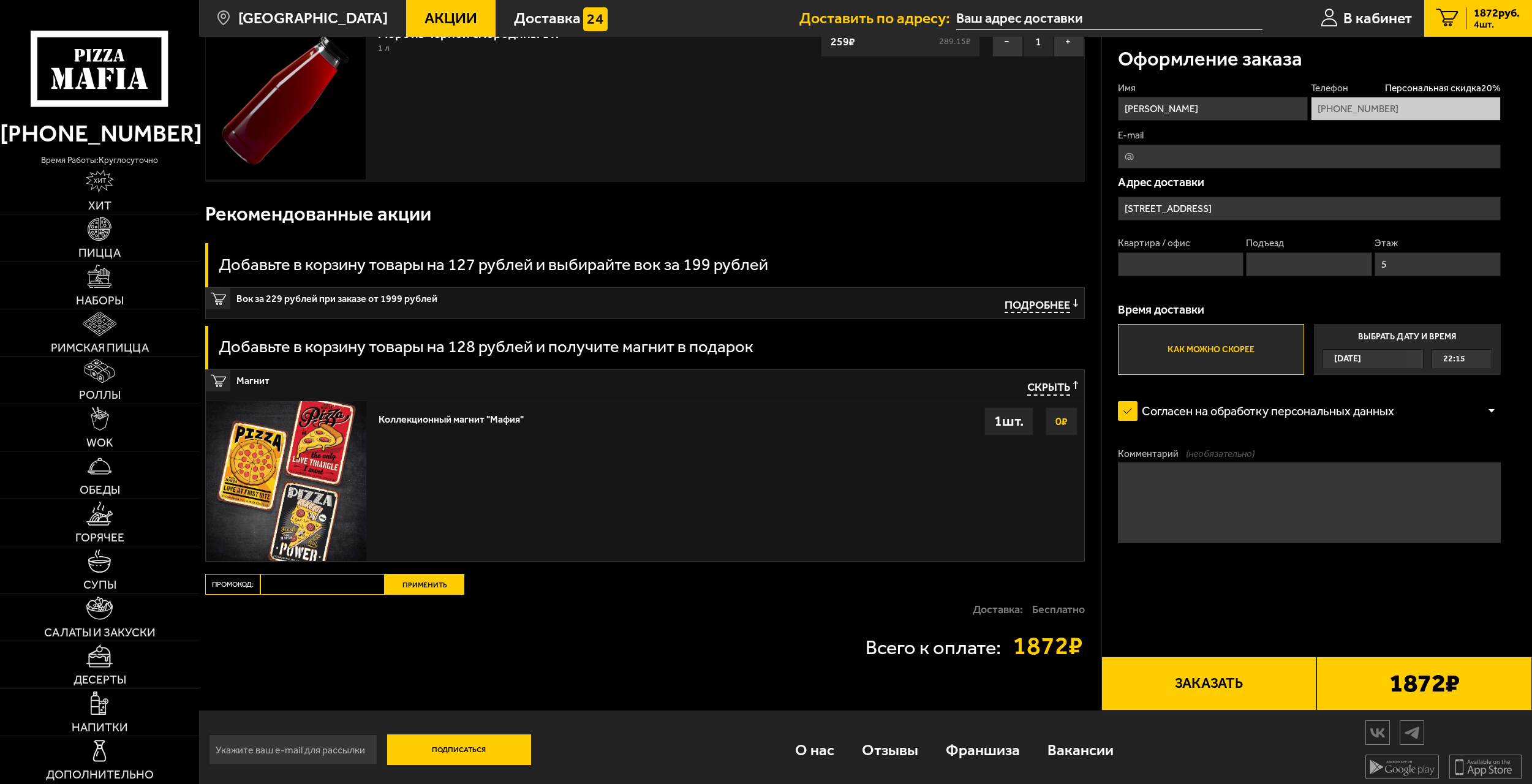
scroll to position [620, 0]
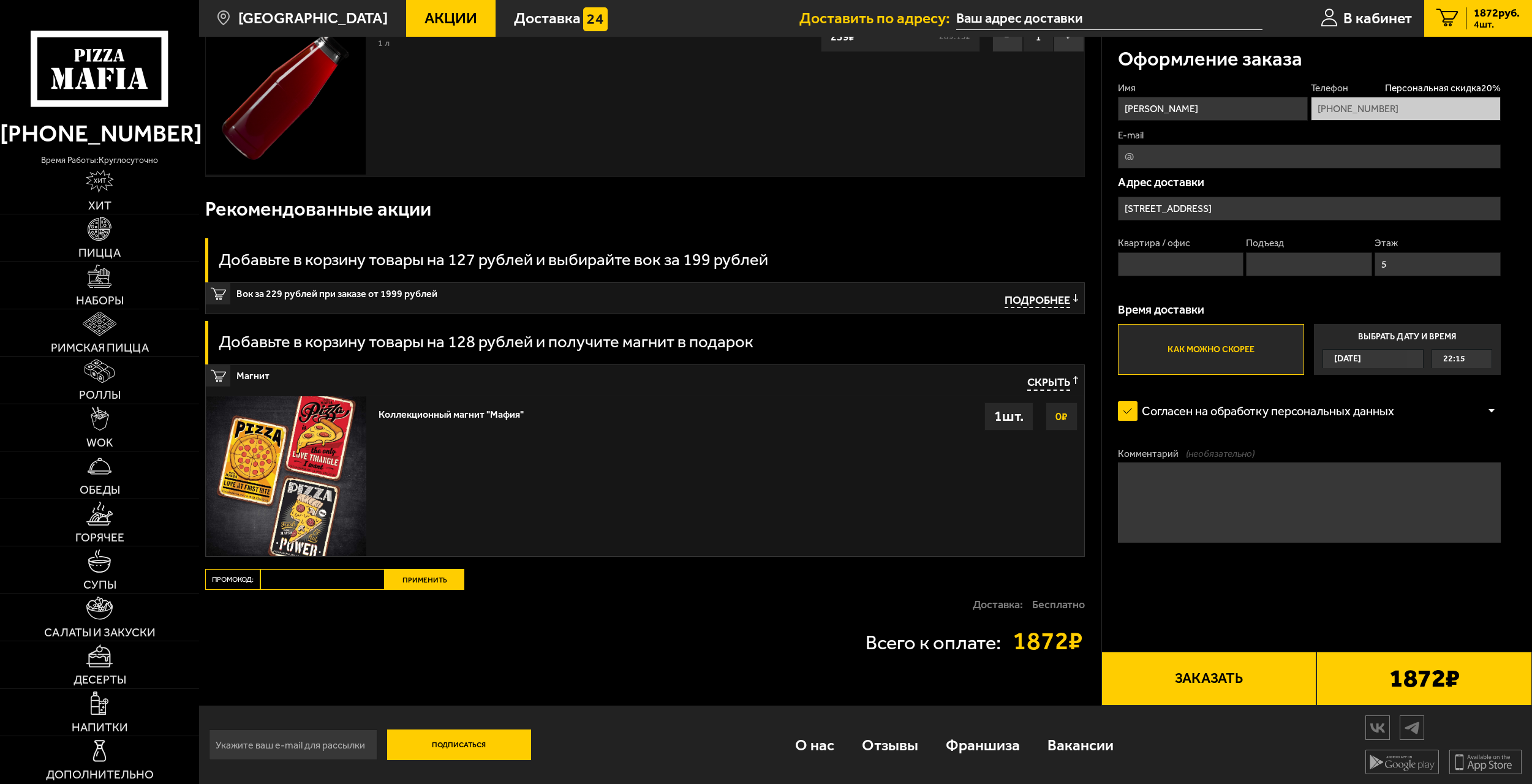
drag, startPoint x: 1094, startPoint y: 504, endPoint x: 1091, endPoint y: 546, distance: 42.1
drag, startPoint x: 1090, startPoint y: 549, endPoint x: 1109, endPoint y: 665, distance: 117.5
drag, startPoint x: 1149, startPoint y: 678, endPoint x: 1216, endPoint y: 487, distance: 202.4
click at [1218, 490] on div "Оформление заказа Имя [PERSON_NAME] Телефон Персональная скидка 20 % [PHONE_NUM…" at bounding box center [1317, 62] width 431 height 1286
click at [1213, 483] on textarea "Комментарий (необязательно)" at bounding box center [1309, 502] width 383 height 80
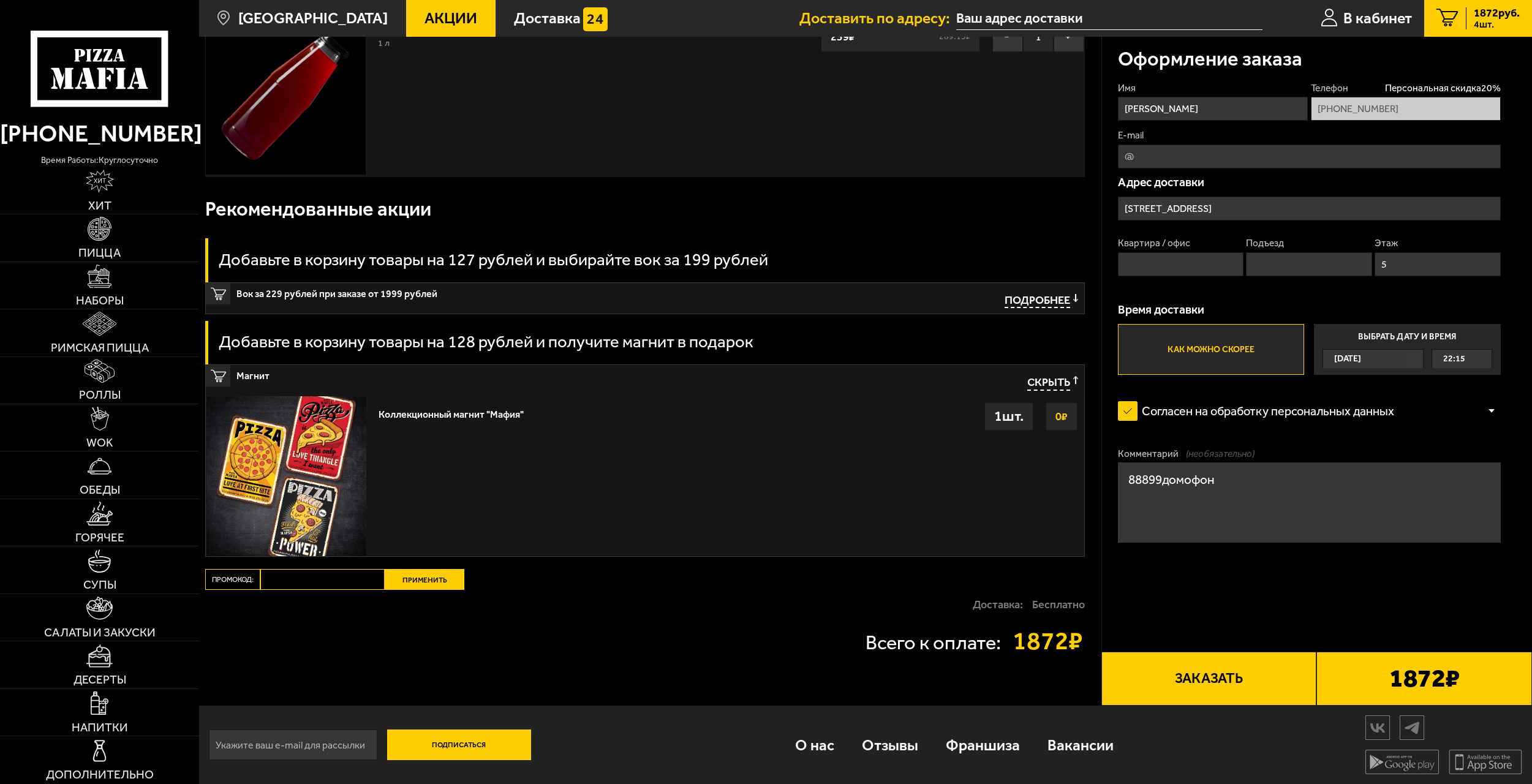
type textarea "88899домофон"
click at [1193, 278] on div "Квартира / офис Подъезд Этаж 5" at bounding box center [1309, 260] width 383 height 48
type input "37"
click at [1281, 263] on input "Подъезд" at bounding box center [1309, 264] width 126 height 24
type input "2"
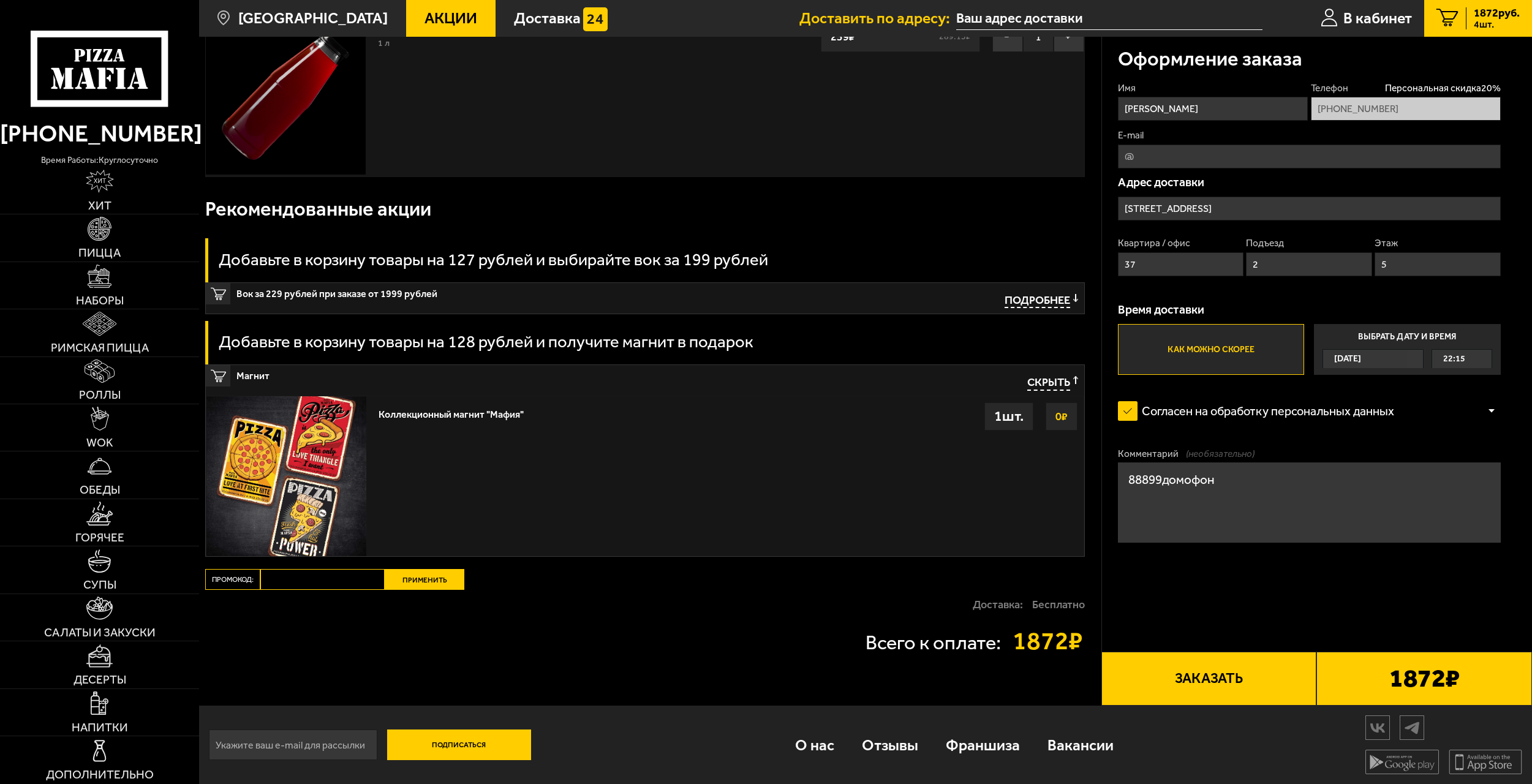
click at [1218, 658] on button "Заказать" at bounding box center [1209, 679] width 215 height 55
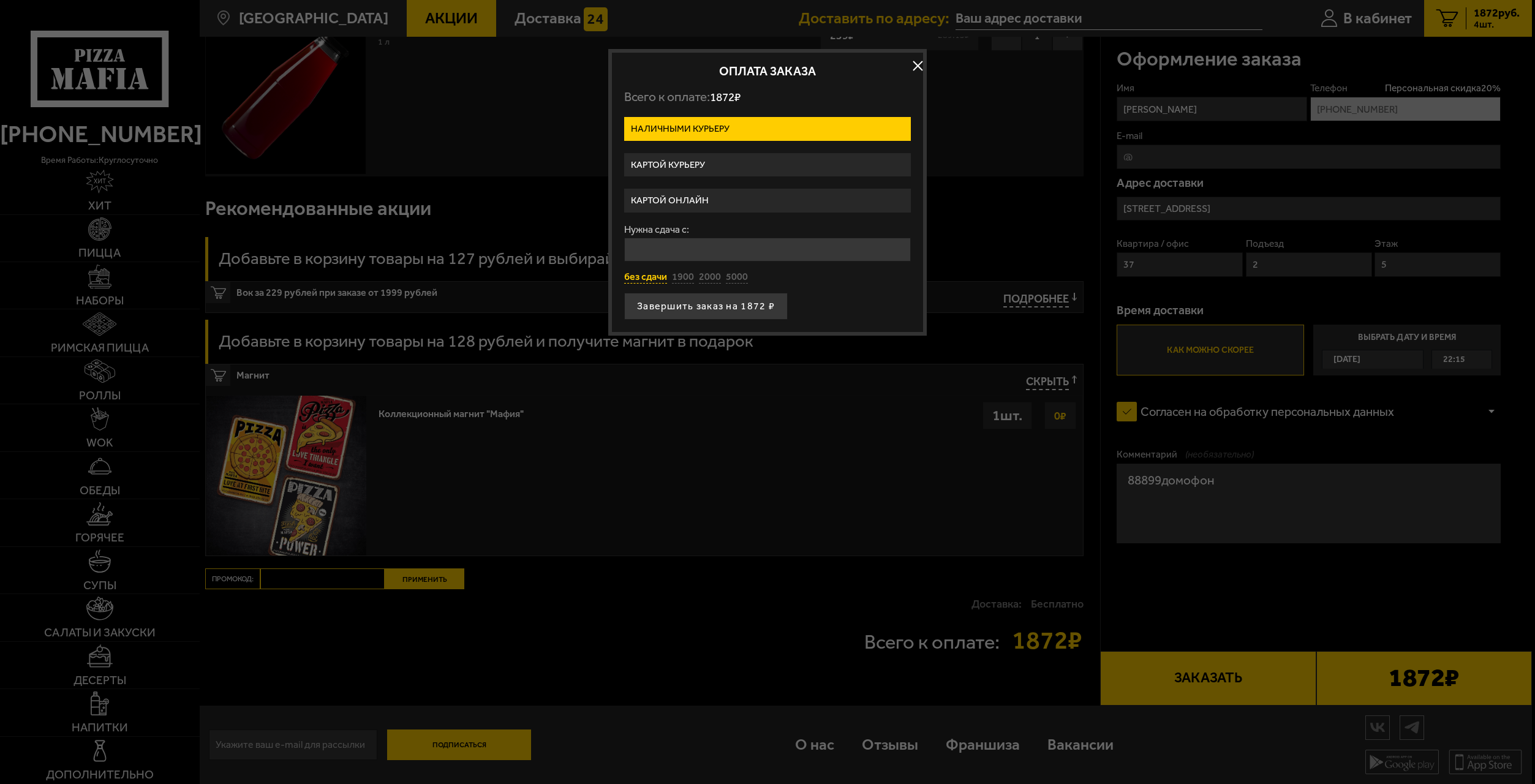
click at [658, 273] on button "без сдачи" at bounding box center [645, 277] width 43 height 13
type input "0"
drag, startPoint x: 697, startPoint y: 316, endPoint x: 865, endPoint y: 306, distance: 168.3
click at [865, 306] on div "Завершить заказ на 1872 ₽" at bounding box center [768, 306] width 287 height 27
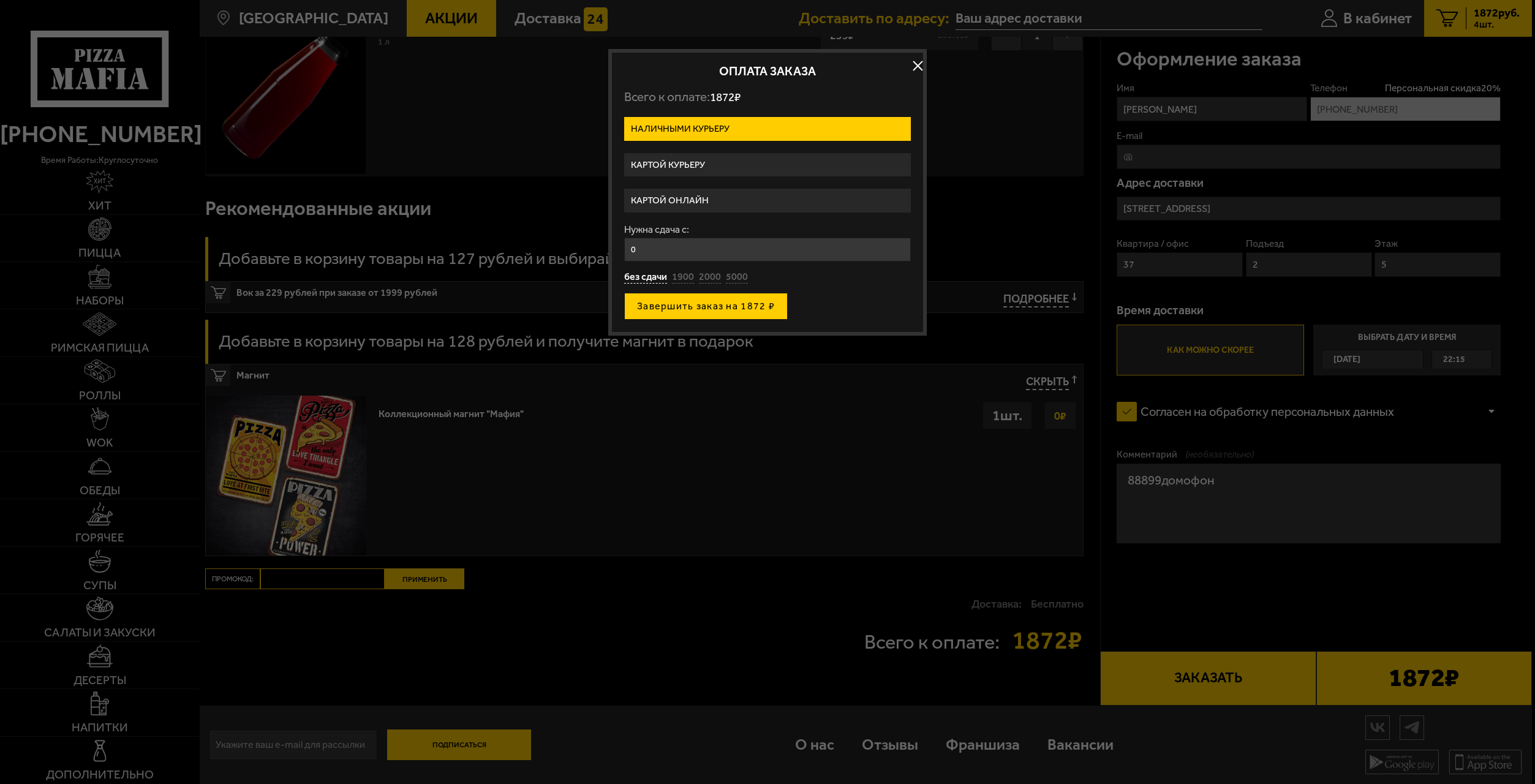
click at [778, 302] on button "Завершить заказ на 1872 ₽" at bounding box center [706, 306] width 163 height 27
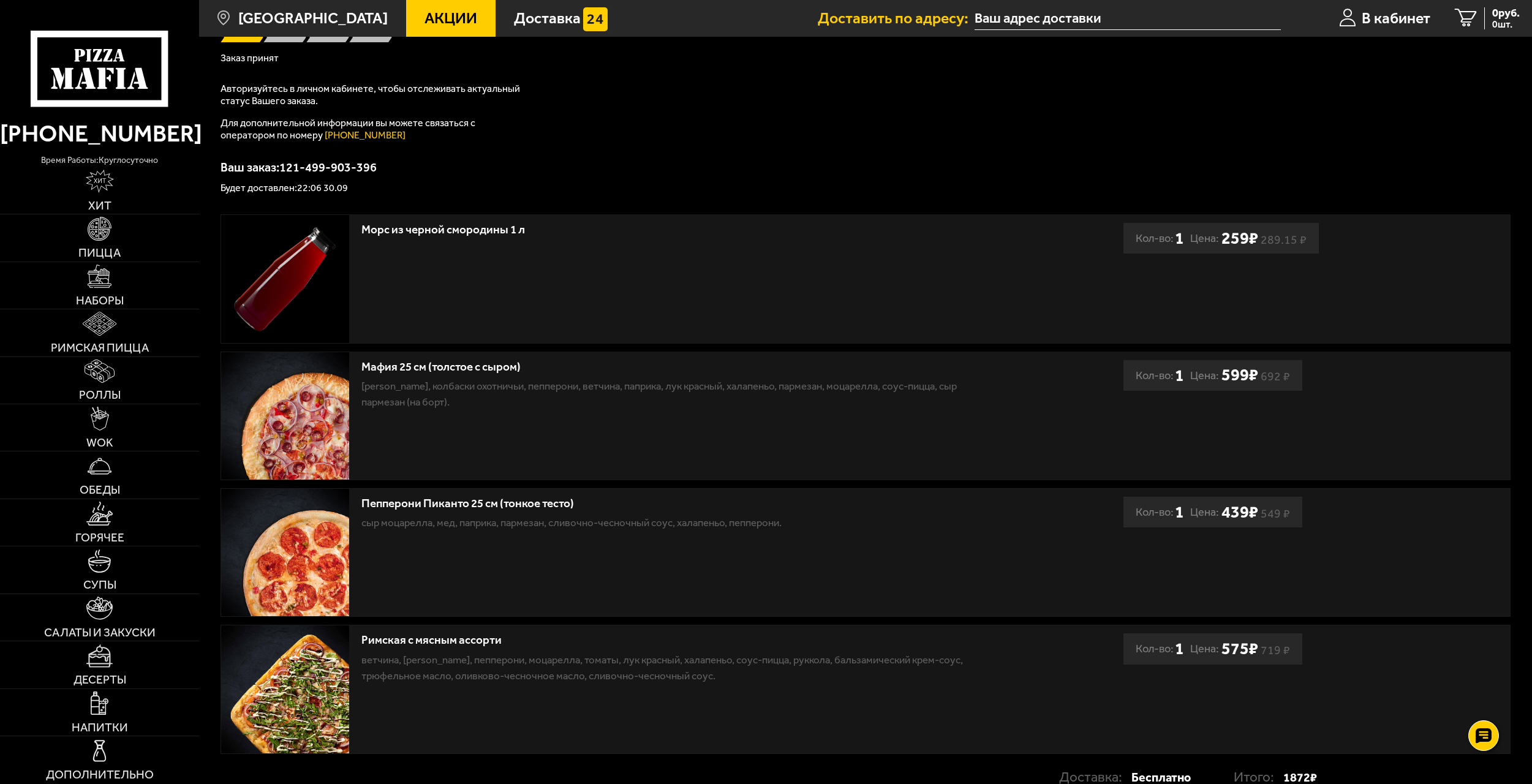
scroll to position [255, 0]
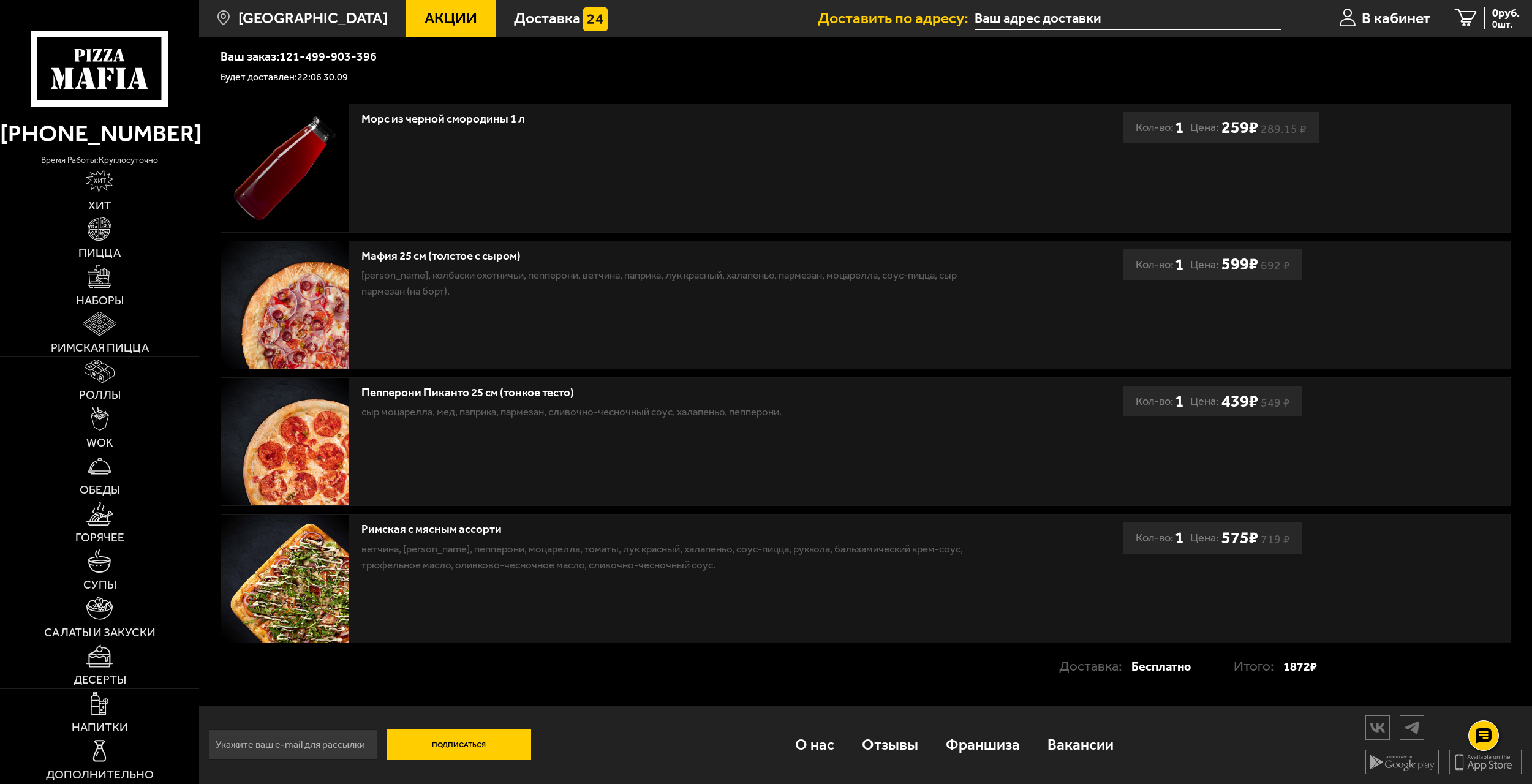
drag, startPoint x: 737, startPoint y: 332, endPoint x: 724, endPoint y: 396, distance: 65.3
